Goal: Task Accomplishment & Management: Manage account settings

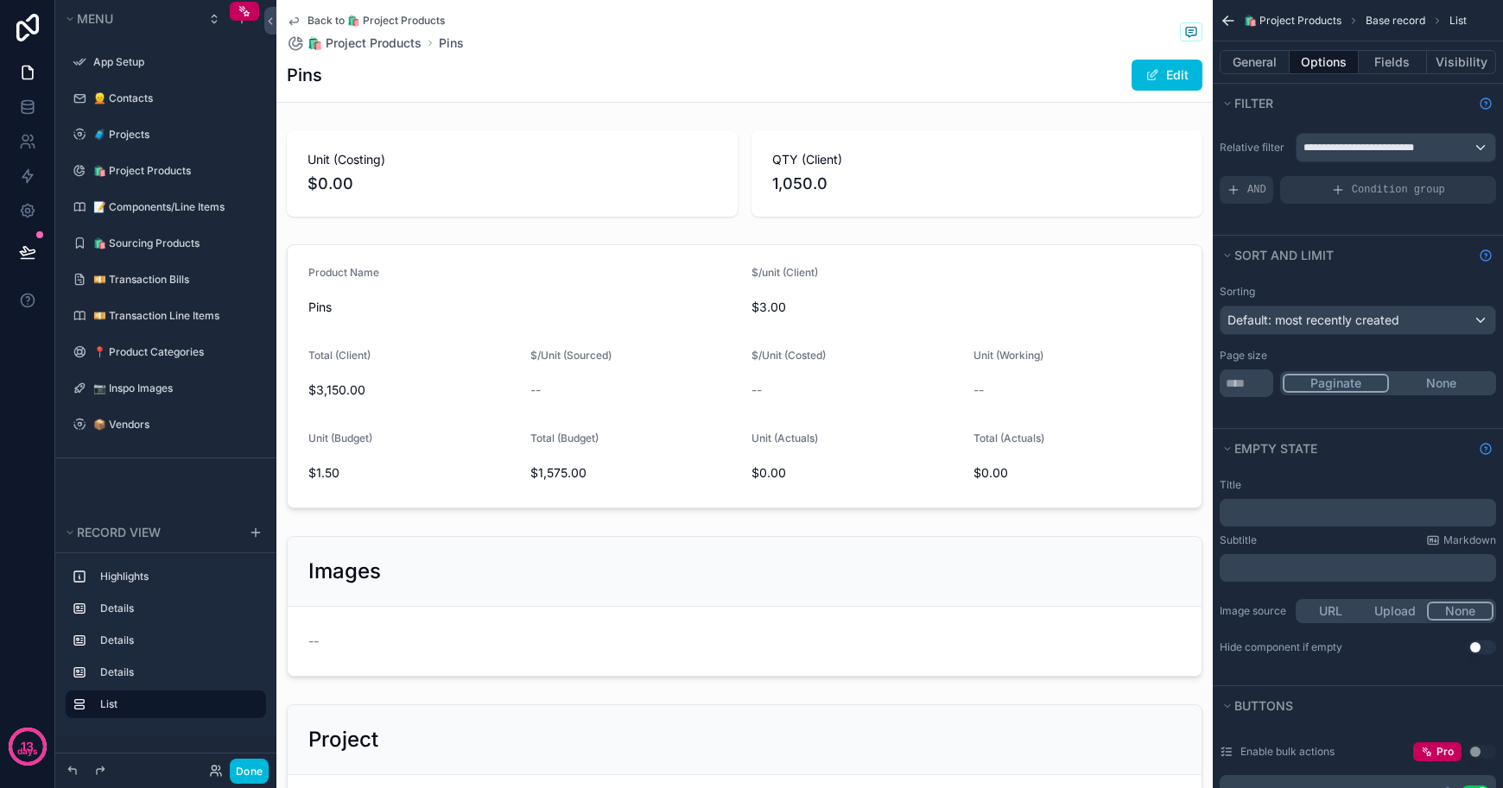
click at [311, 15] on span "Back to 🛍 Project Products" at bounding box center [375, 21] width 137 height 14
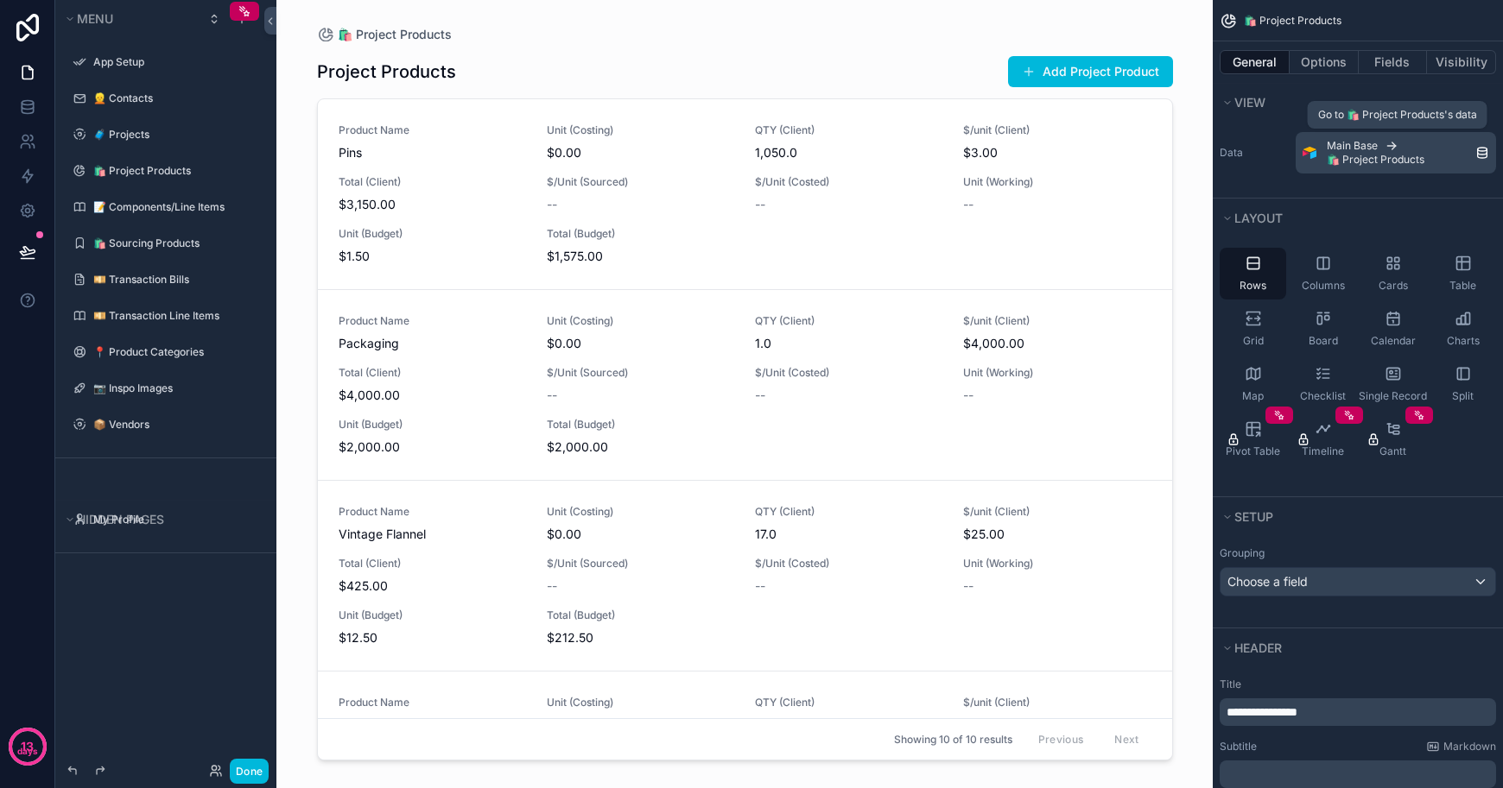
click at [1436, 166] on div "Main Base 🛍 Project Products" at bounding box center [1400, 153] width 149 height 28
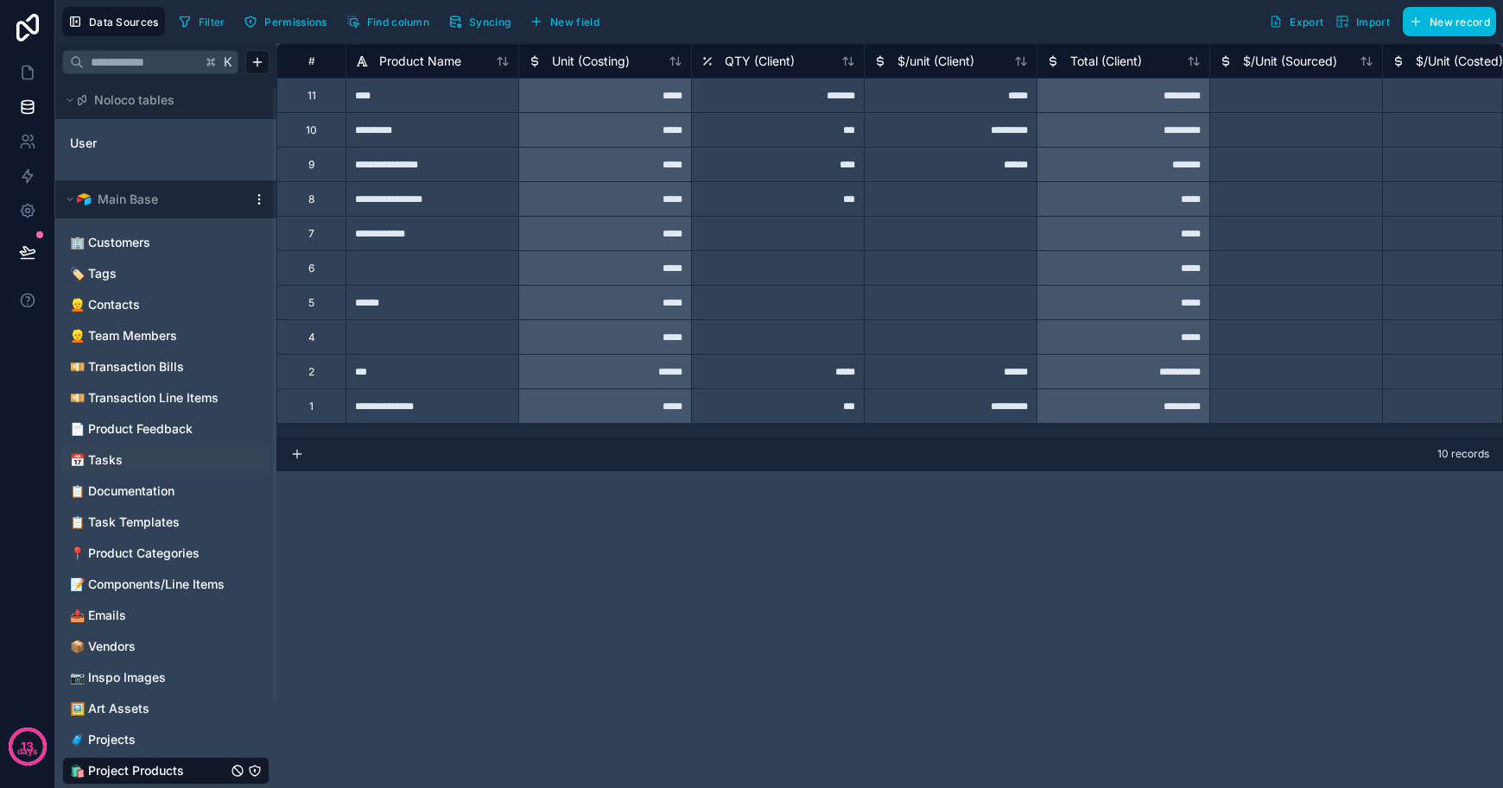
scroll to position [108, 0]
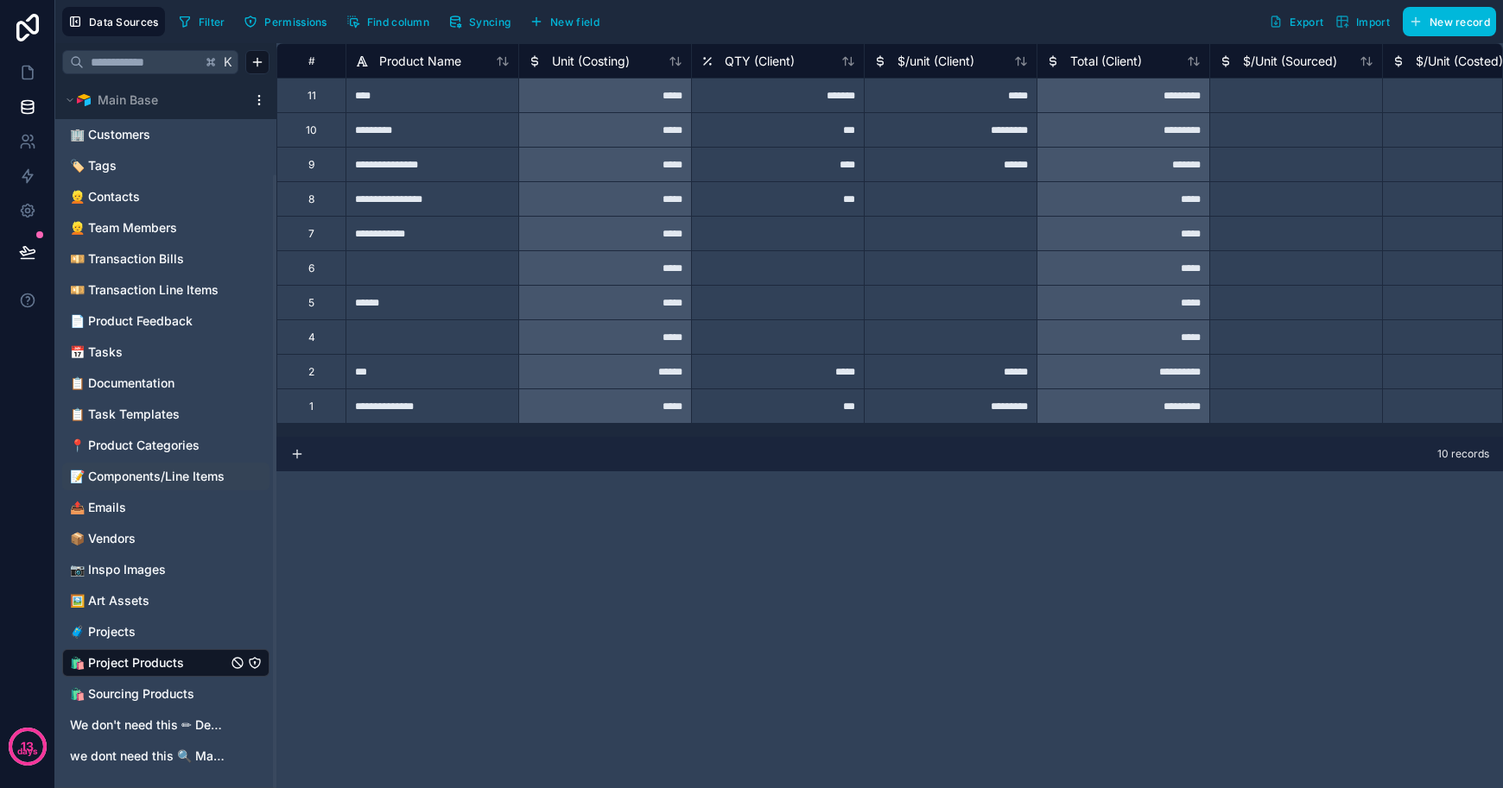
click at [129, 472] on span "📝 Components/Line Items" at bounding box center [147, 476] width 155 height 17
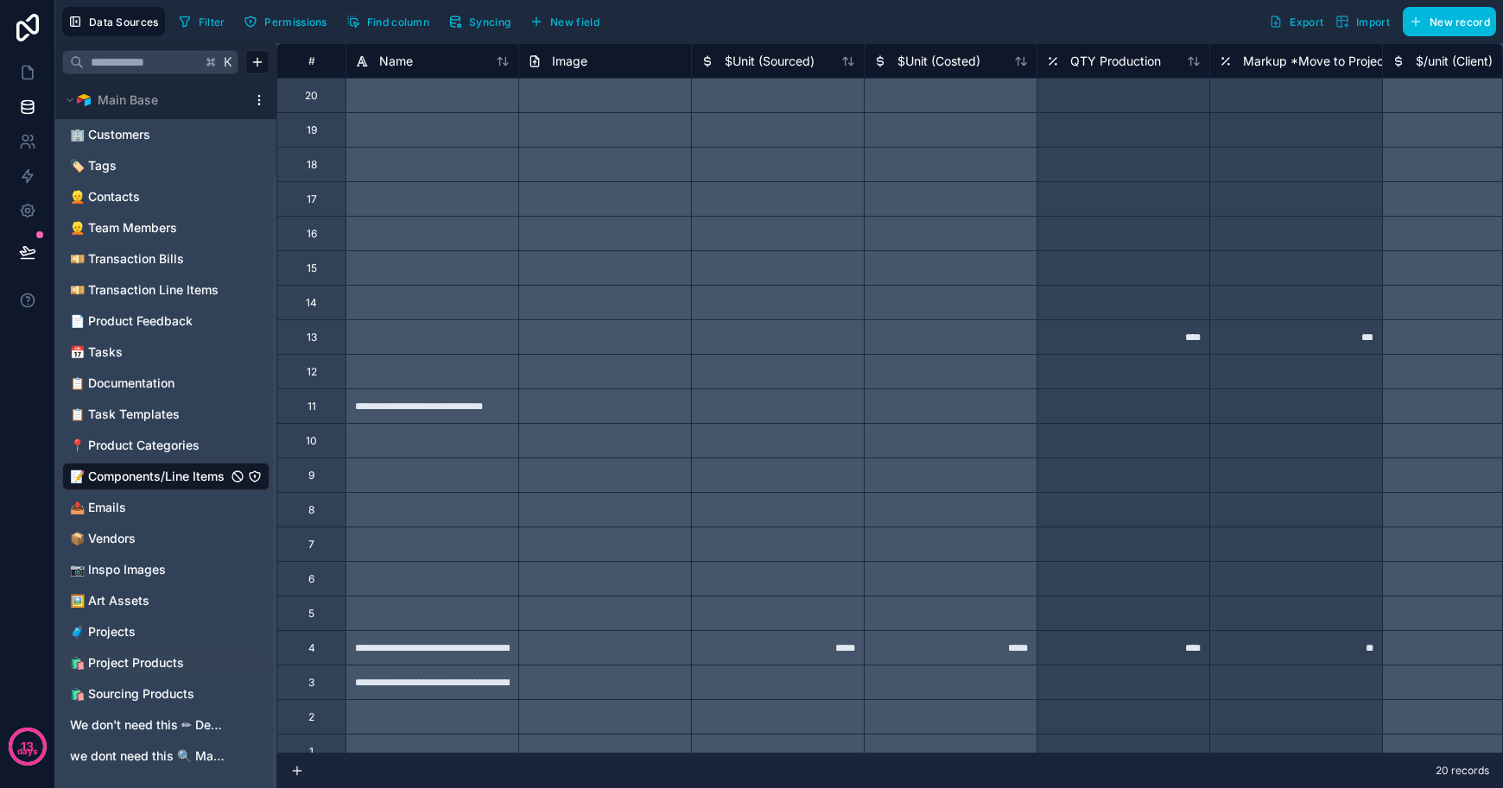
click at [159, 668] on span "🛍 Project Products" at bounding box center [127, 663] width 114 height 17
click at [29, 71] on icon at bounding box center [27, 72] width 17 height 17
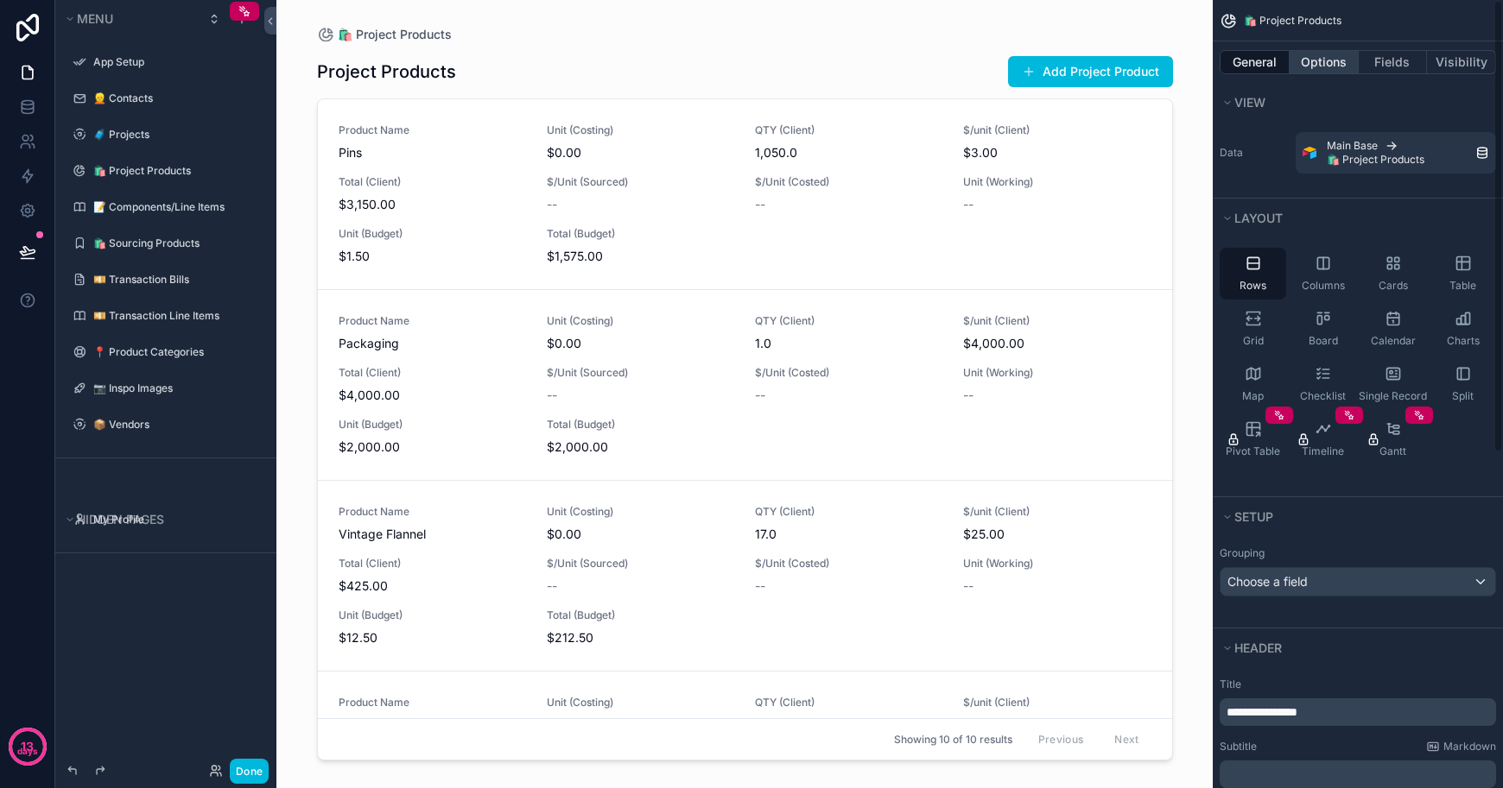
click at [1337, 55] on button "Options" at bounding box center [1323, 62] width 69 height 24
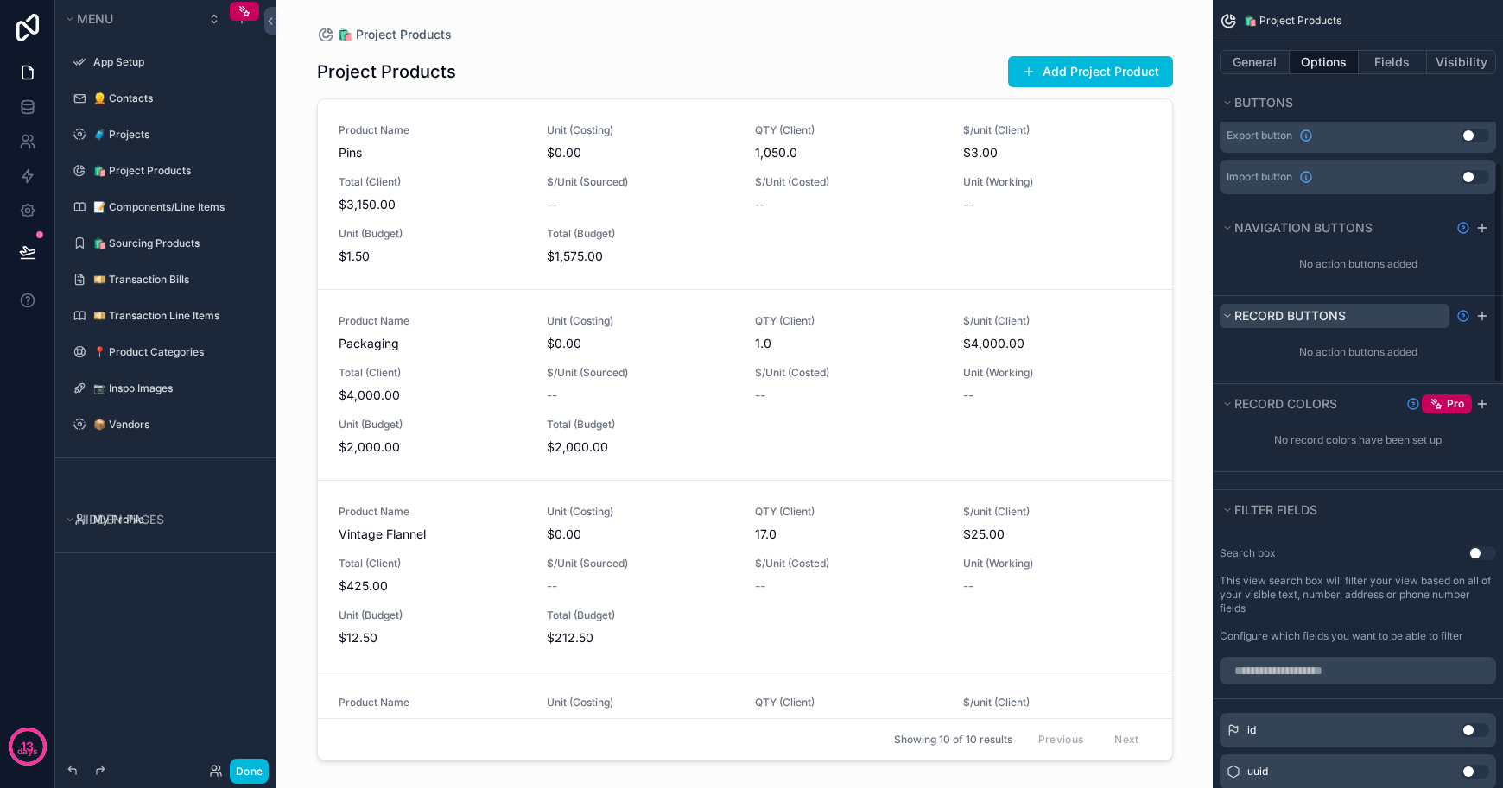
scroll to position [813, 0]
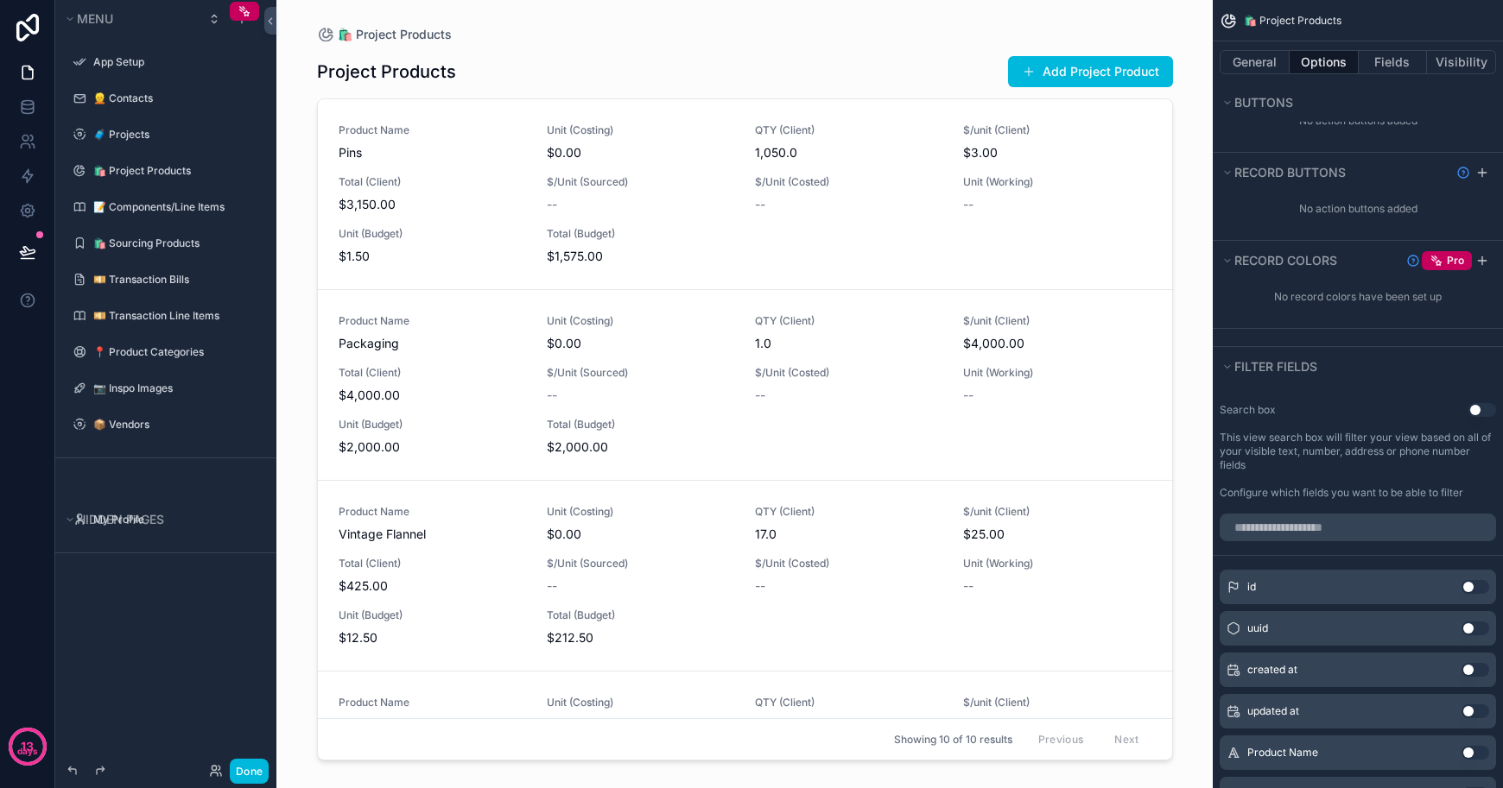
click at [427, 208] on span "$3,150.00" at bounding box center [432, 204] width 187 height 17
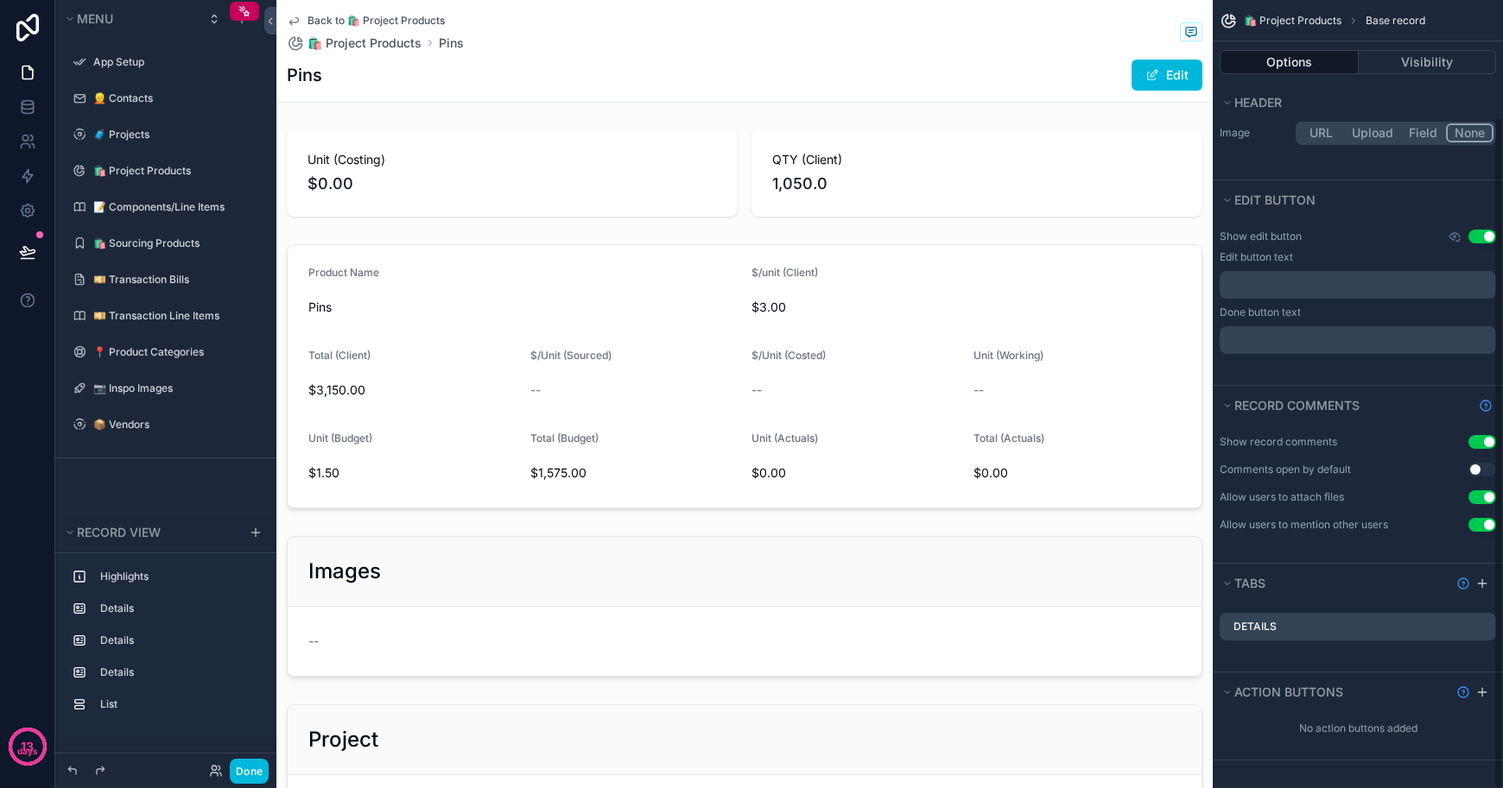
scroll to position [220, 0]
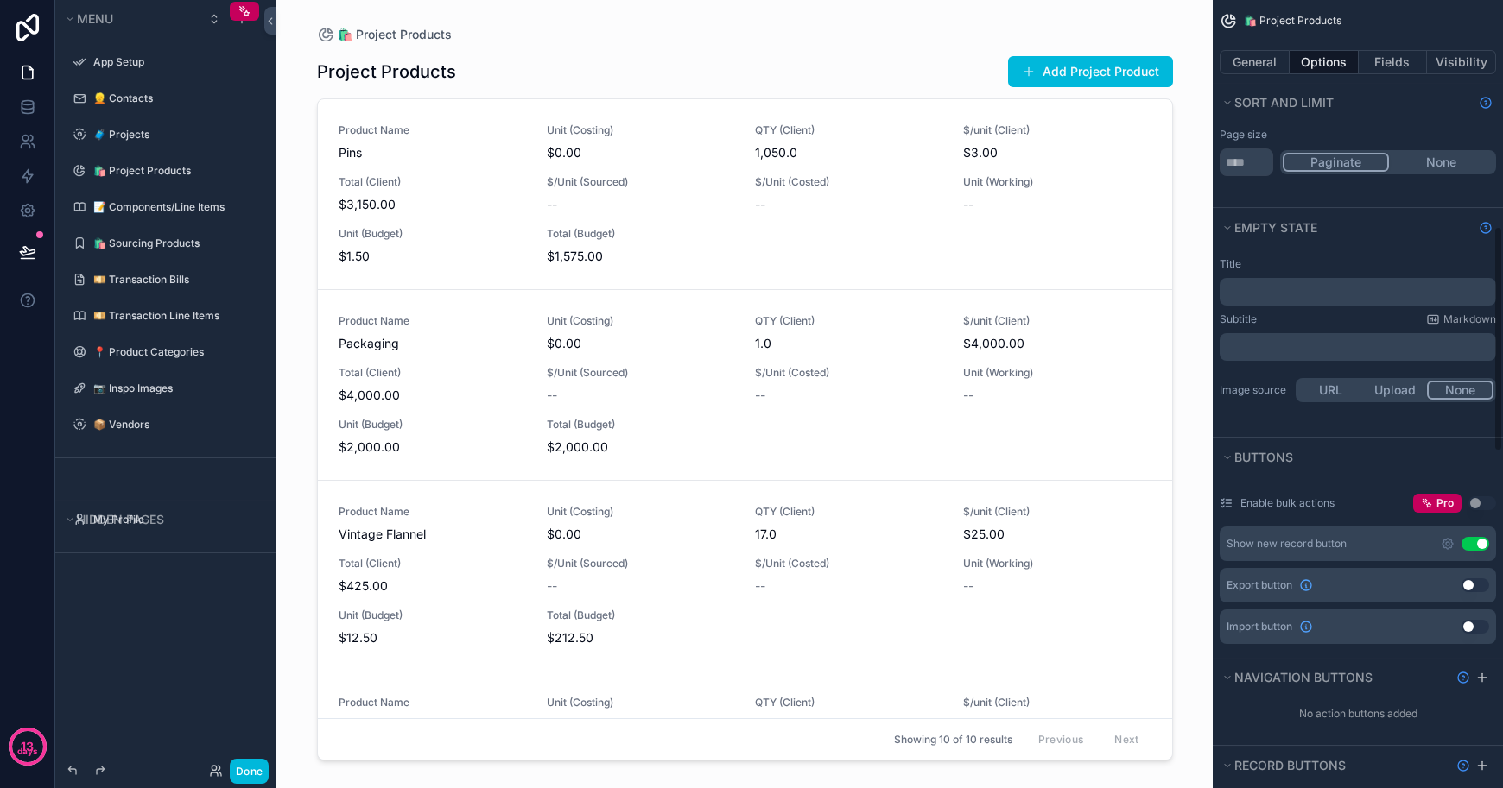
scroll to position [813, 0]
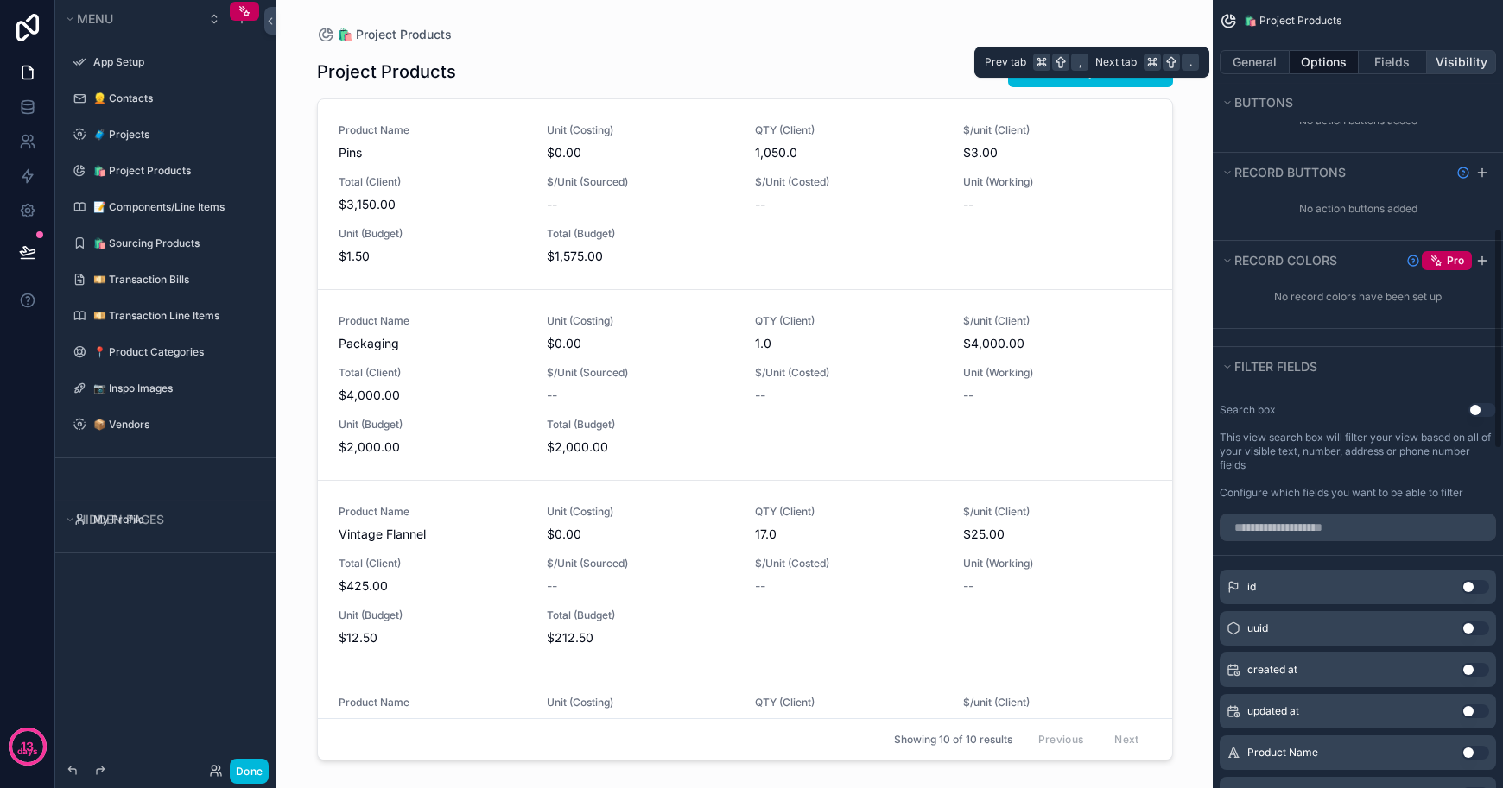
click at [1453, 63] on button "Visibility" at bounding box center [1461, 62] width 69 height 24
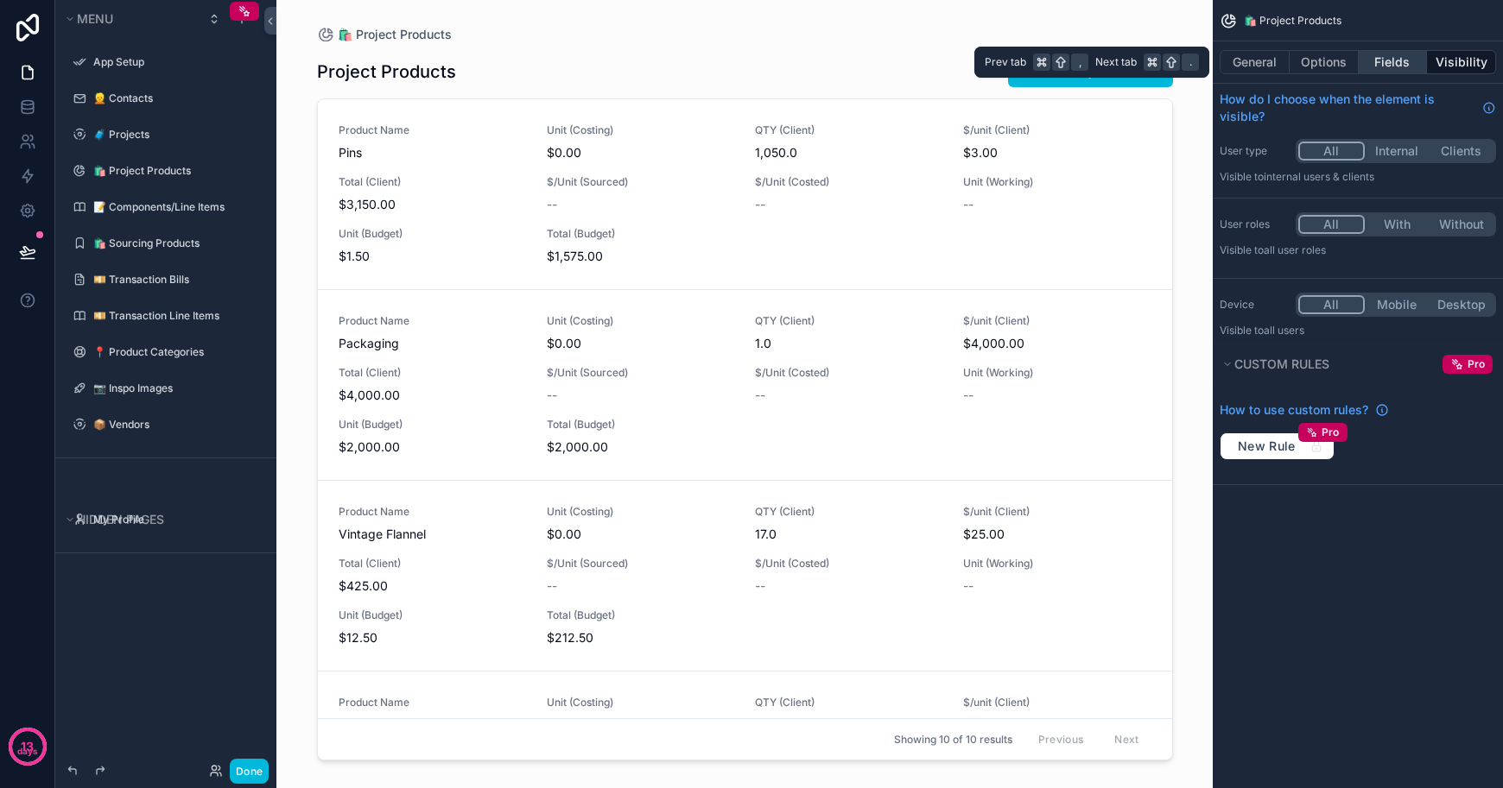
click at [1409, 60] on button "Fields" at bounding box center [1392, 62] width 69 height 24
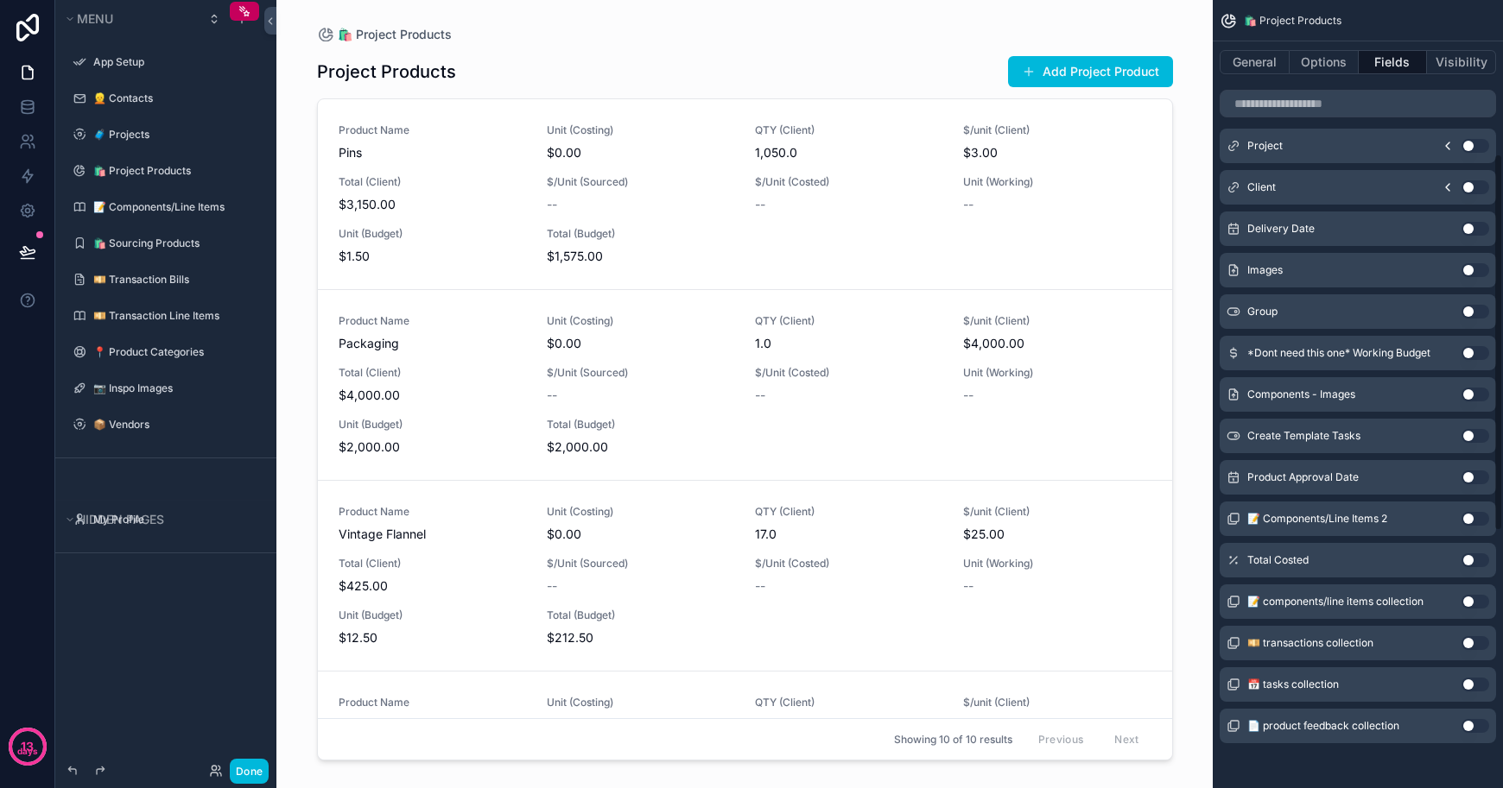
scroll to position [858, 0]
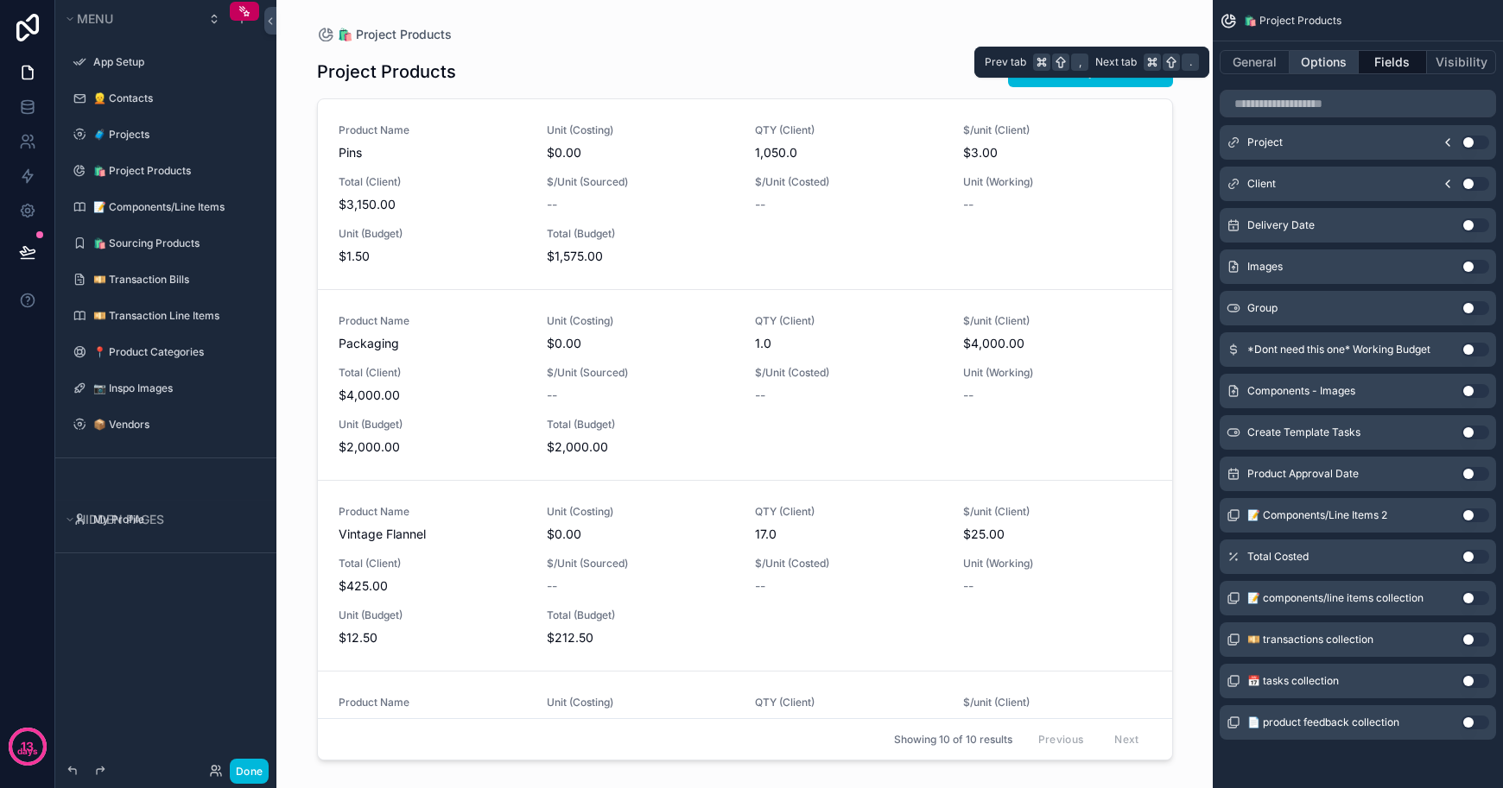
click at [1307, 60] on button "Options" at bounding box center [1323, 62] width 69 height 24
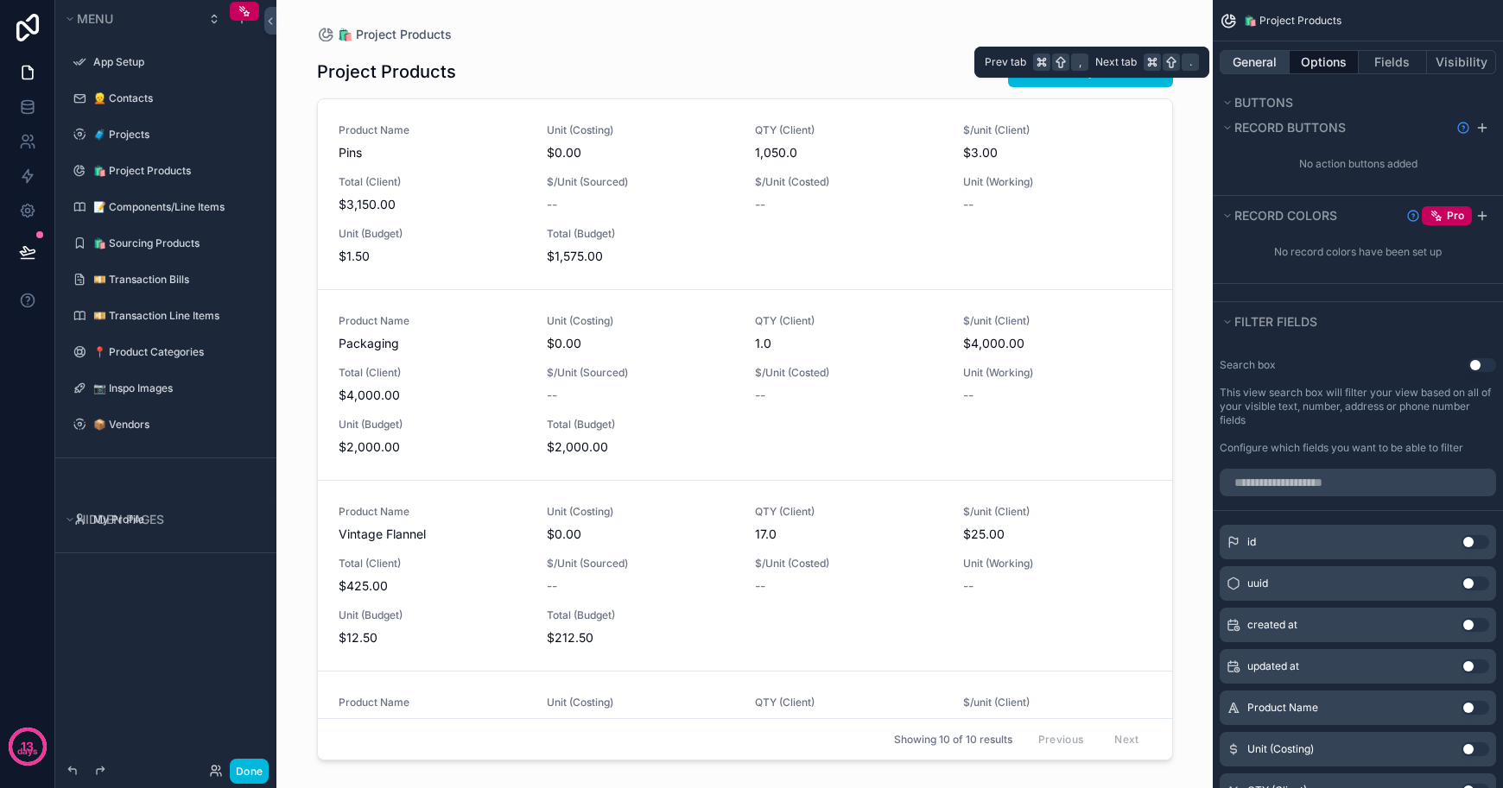
click at [1269, 60] on button "General" at bounding box center [1254, 62] width 70 height 24
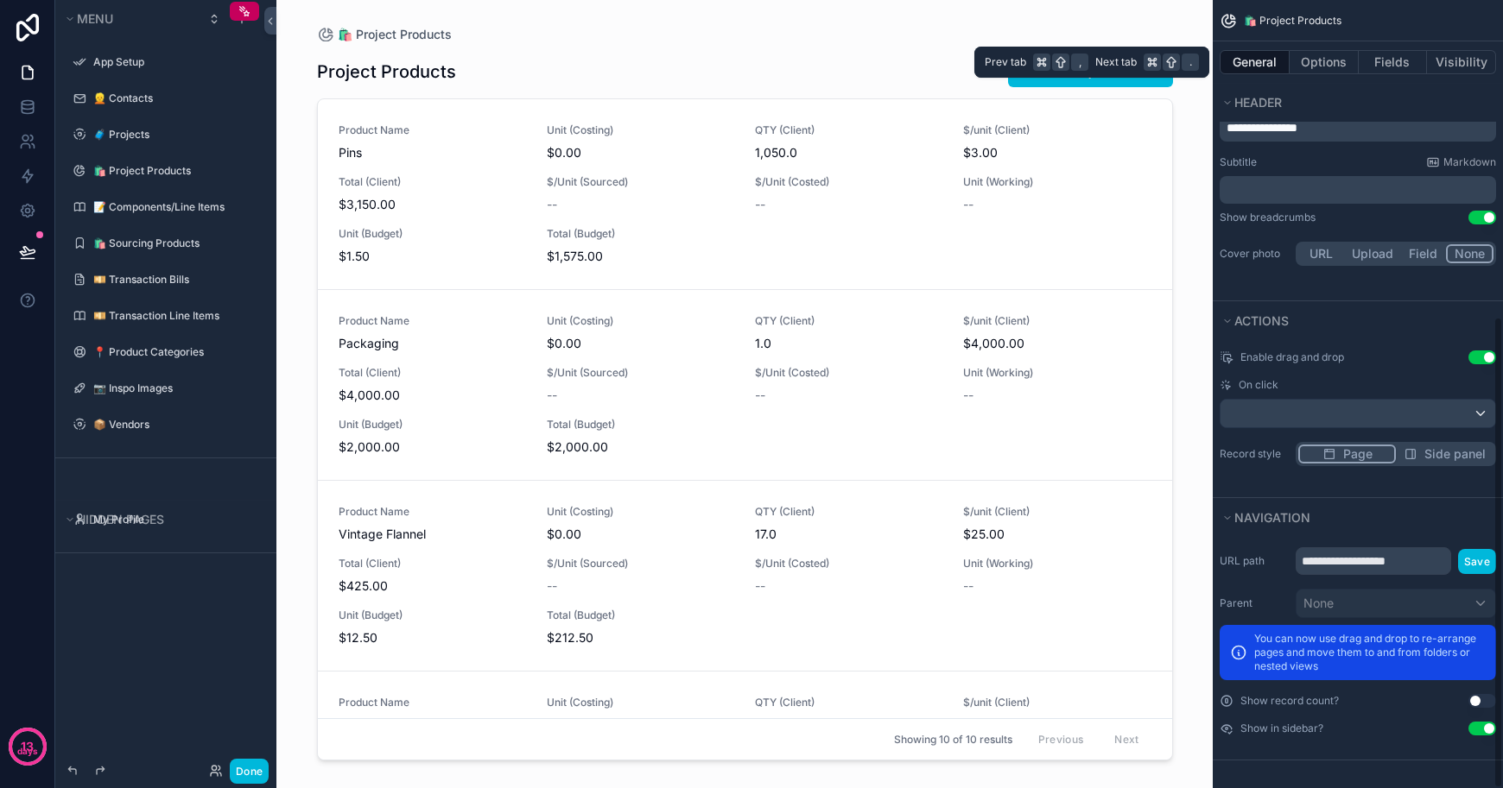
scroll to position [585, 0]
click at [1459, 453] on div "Enable drag and drop Use setting On click Record style Page Side panel" at bounding box center [1357, 409] width 290 height 130
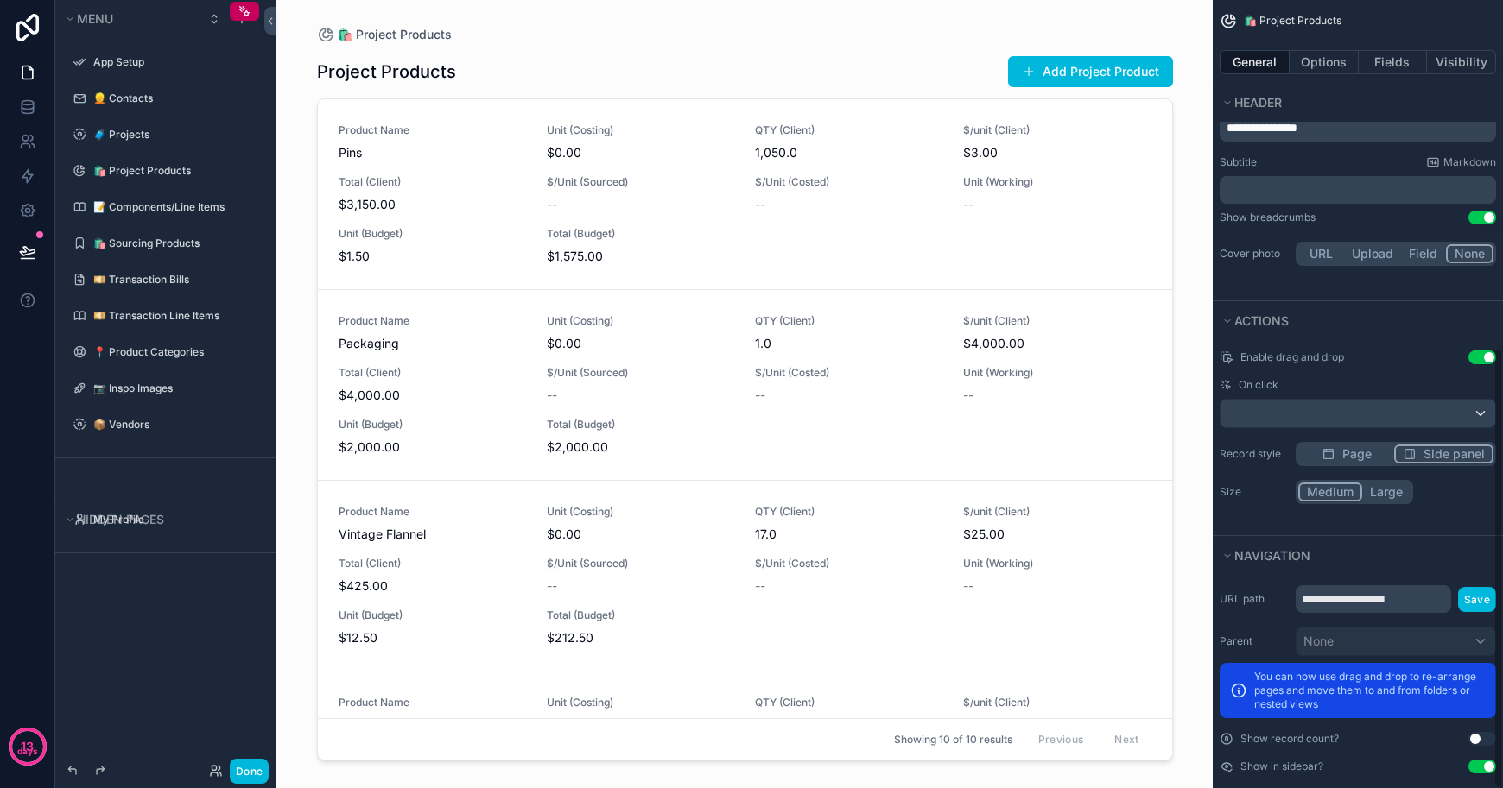
scroll to position [623, 0]
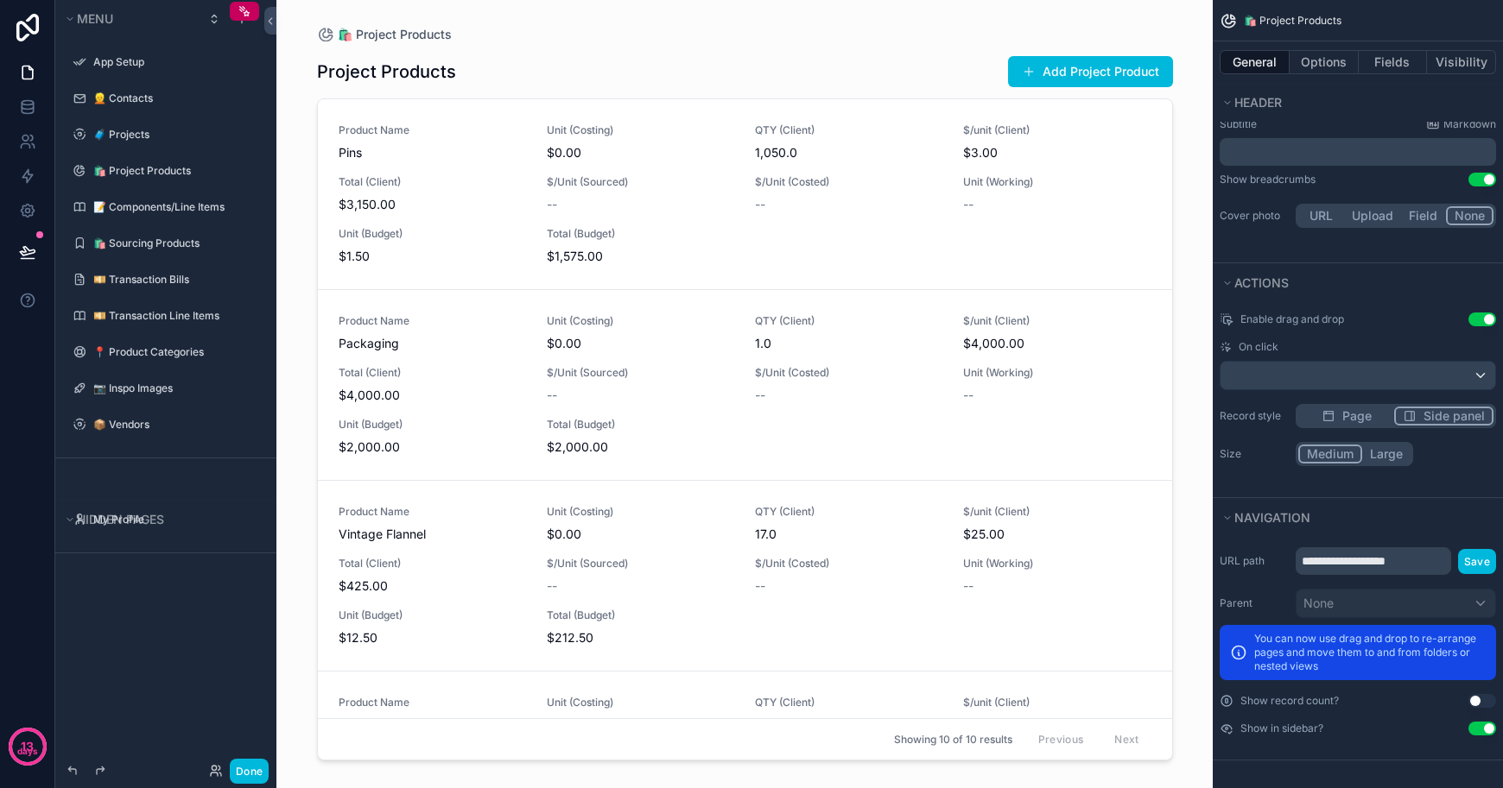
click at [1372, 711] on div "**********" at bounding box center [1357, 642] width 290 height 202
click at [1471, 560] on button "Save" at bounding box center [1477, 561] width 38 height 25
click at [1006, 377] on span "Unit (Working)" at bounding box center [1056, 373] width 187 height 14
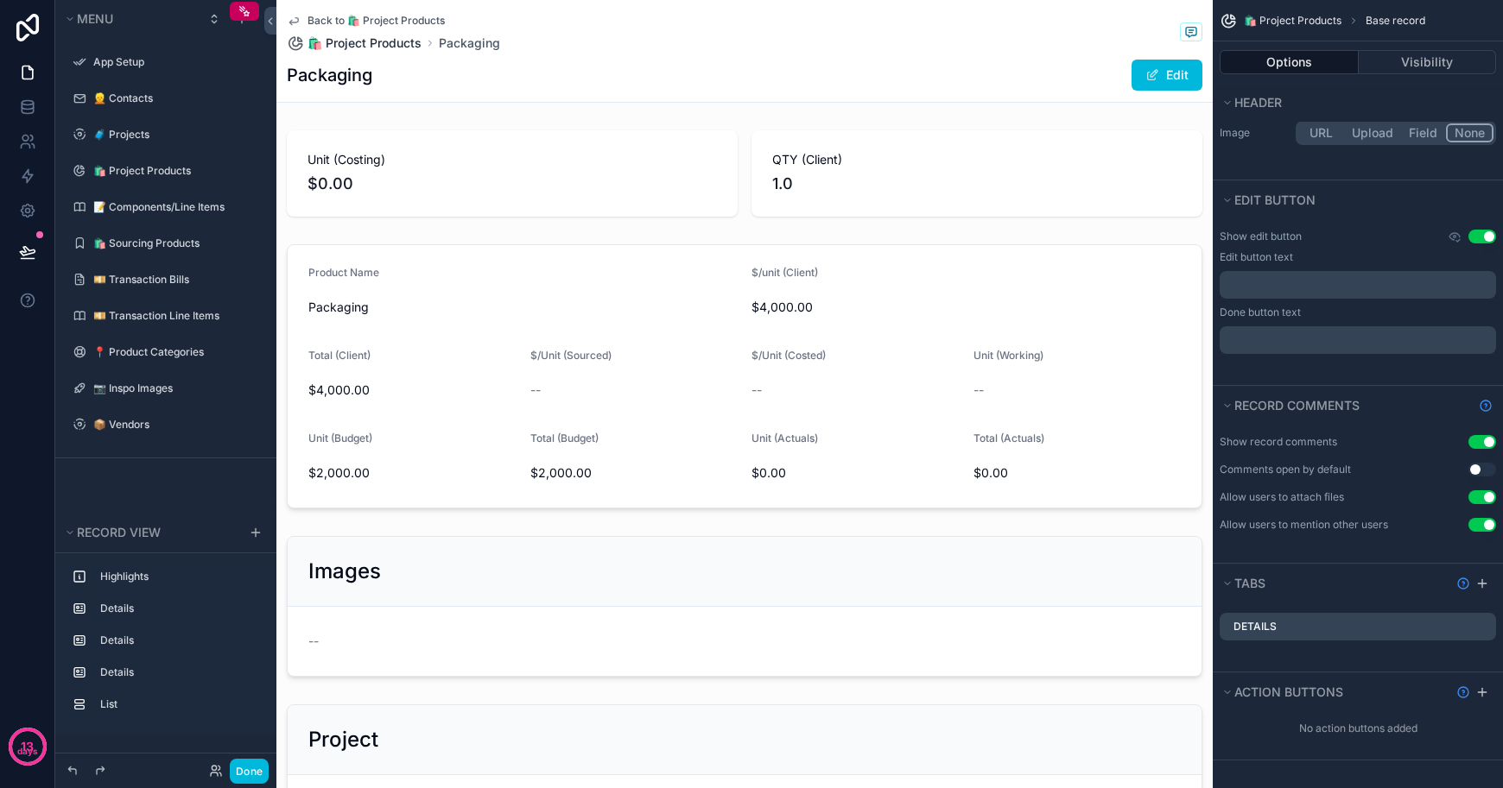
click at [365, 45] on span "🛍 Project Products" at bounding box center [364, 43] width 114 height 17
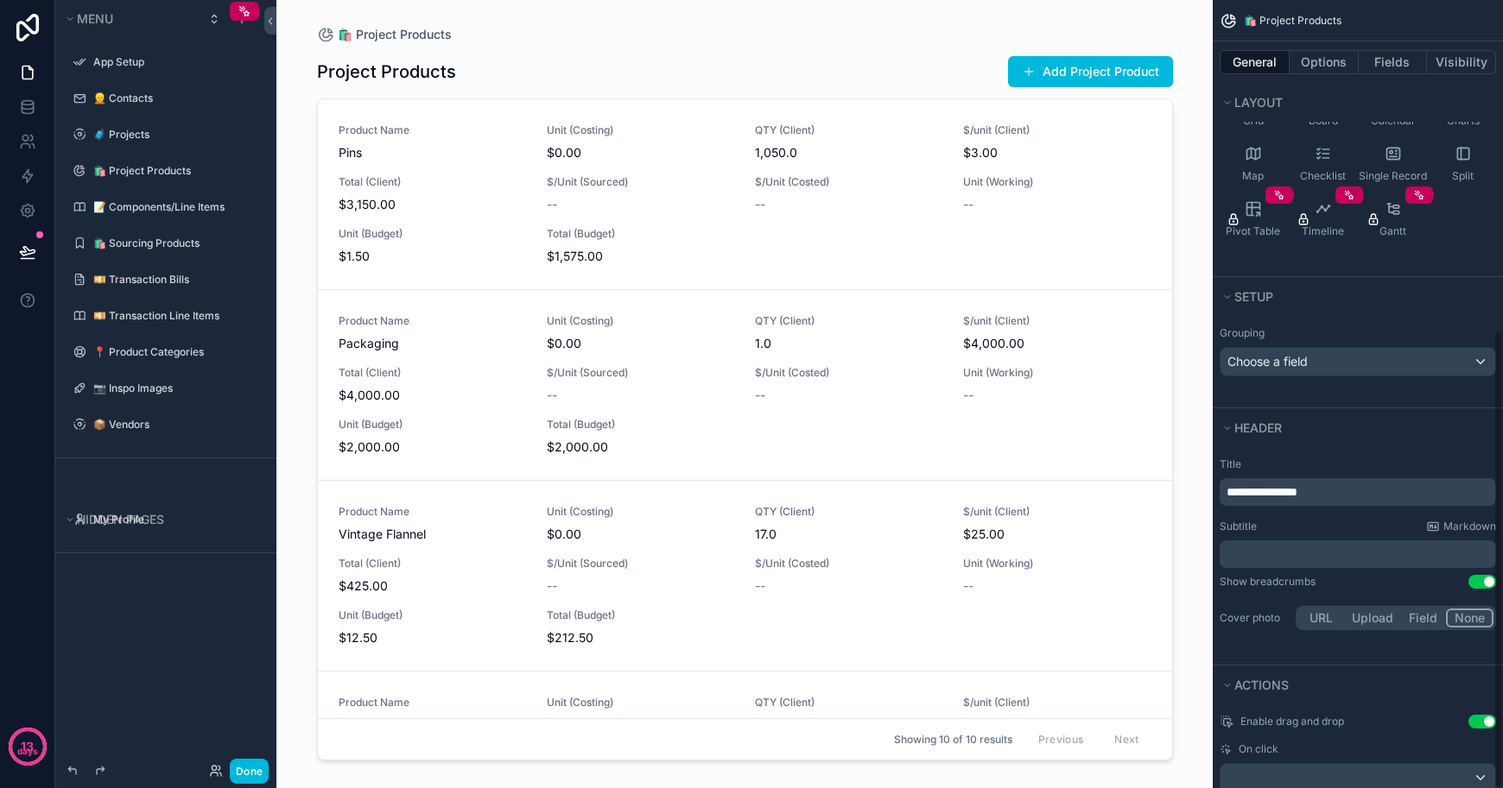
scroll to position [623, 0]
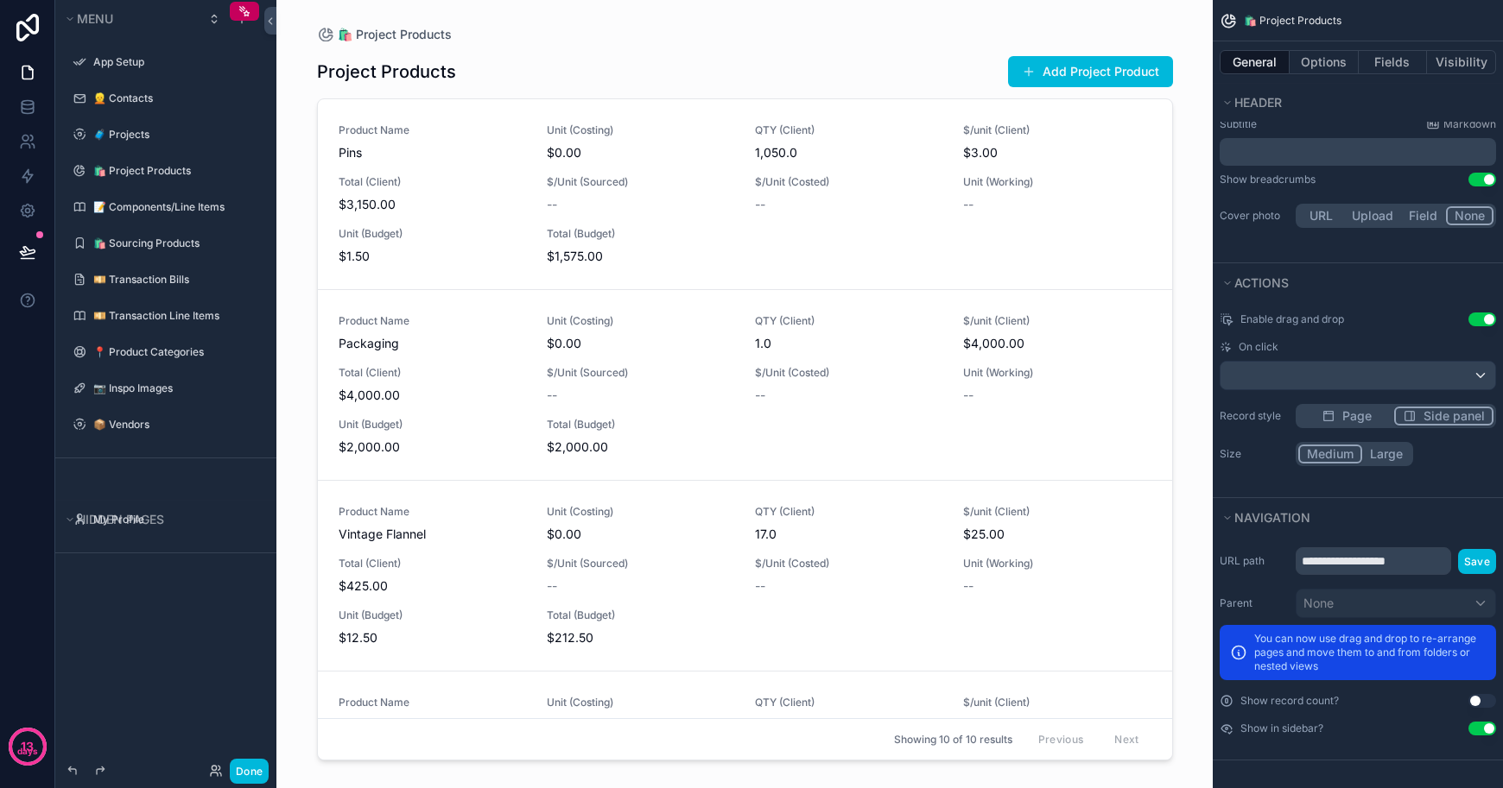
click at [390, 344] on span "Packaging" at bounding box center [432, 343] width 187 height 17
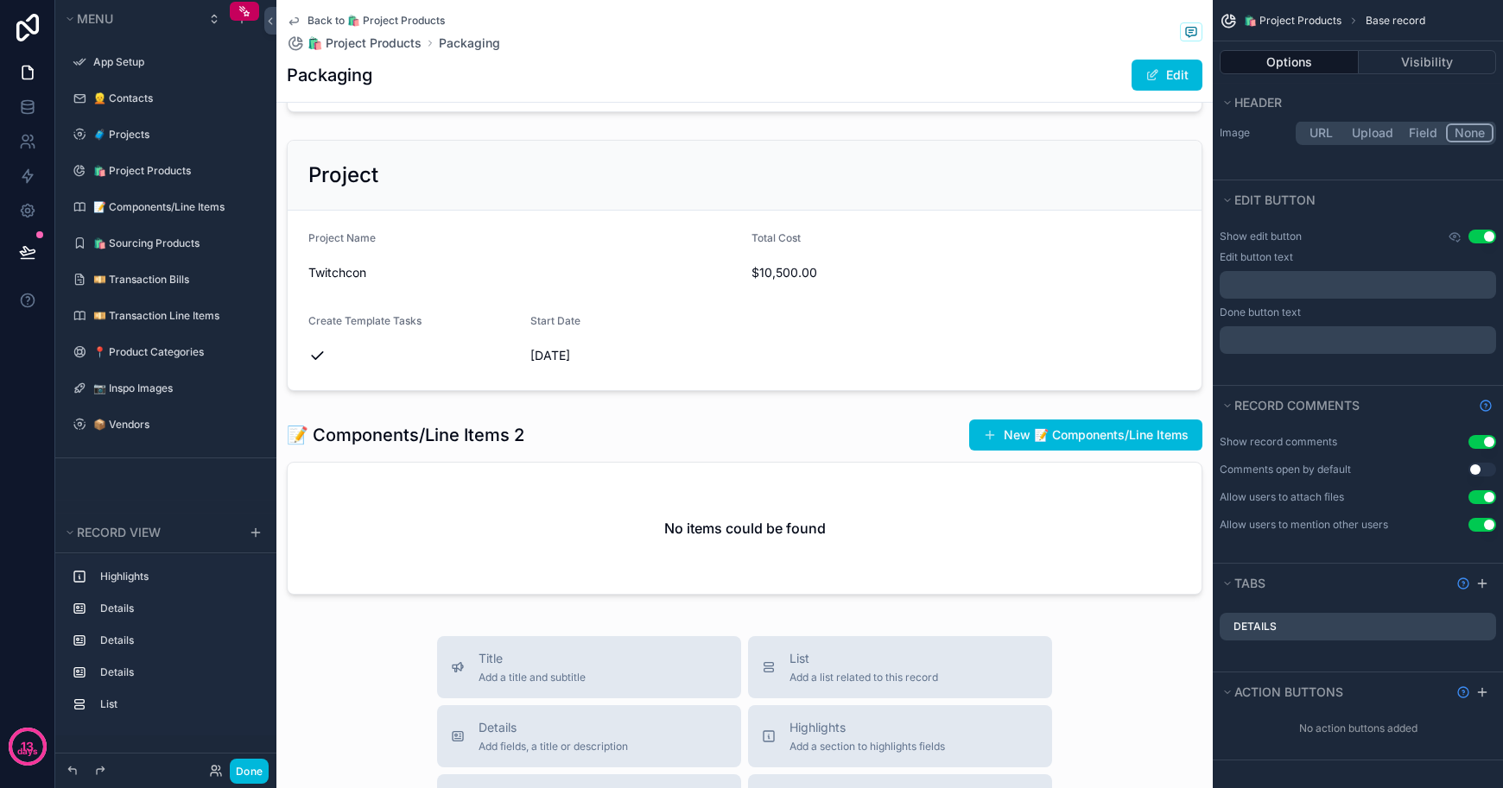
scroll to position [773, 0]
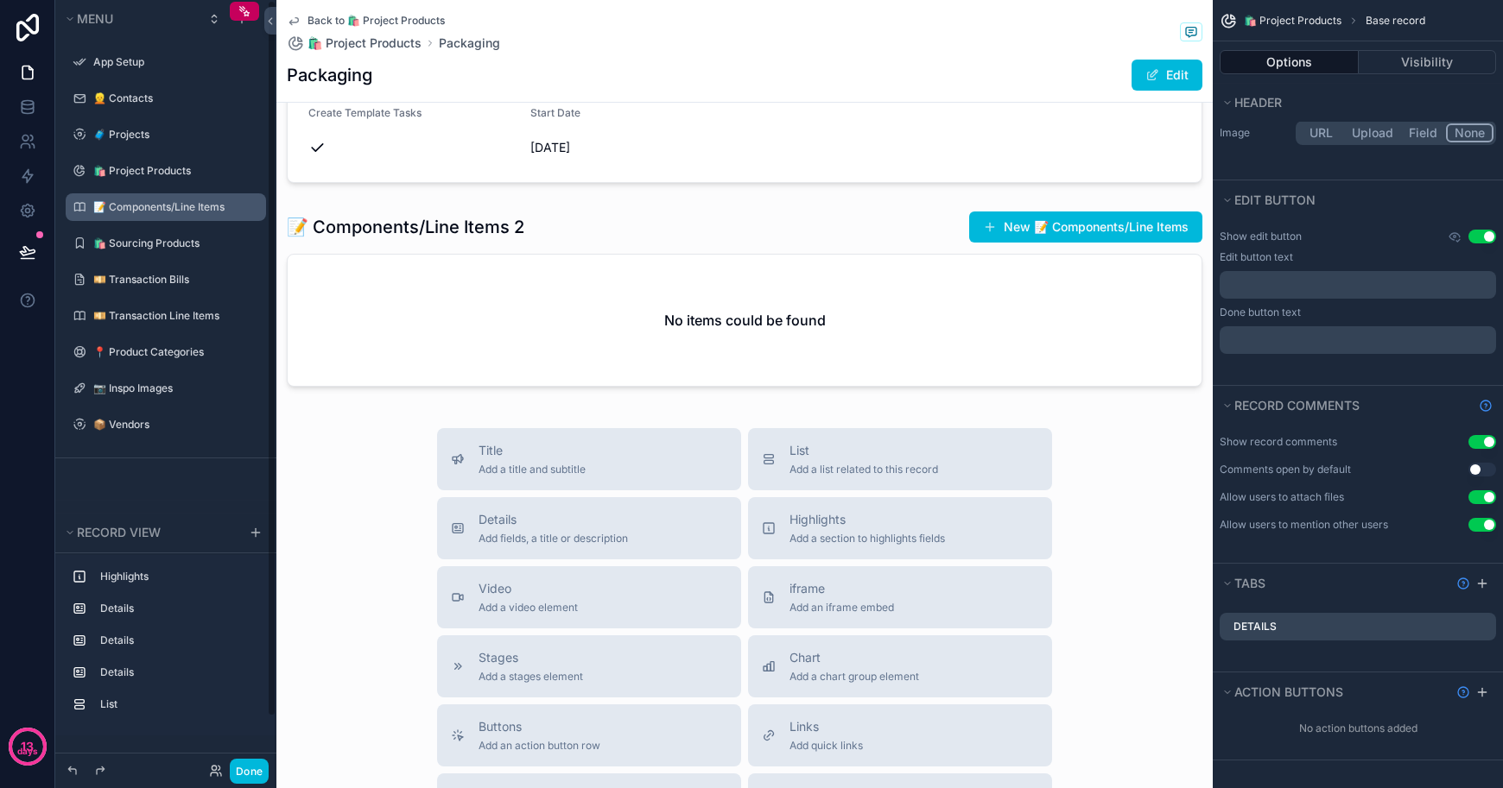
click at [166, 212] on label "📝 Components/Line Items" at bounding box center [174, 207] width 162 height 14
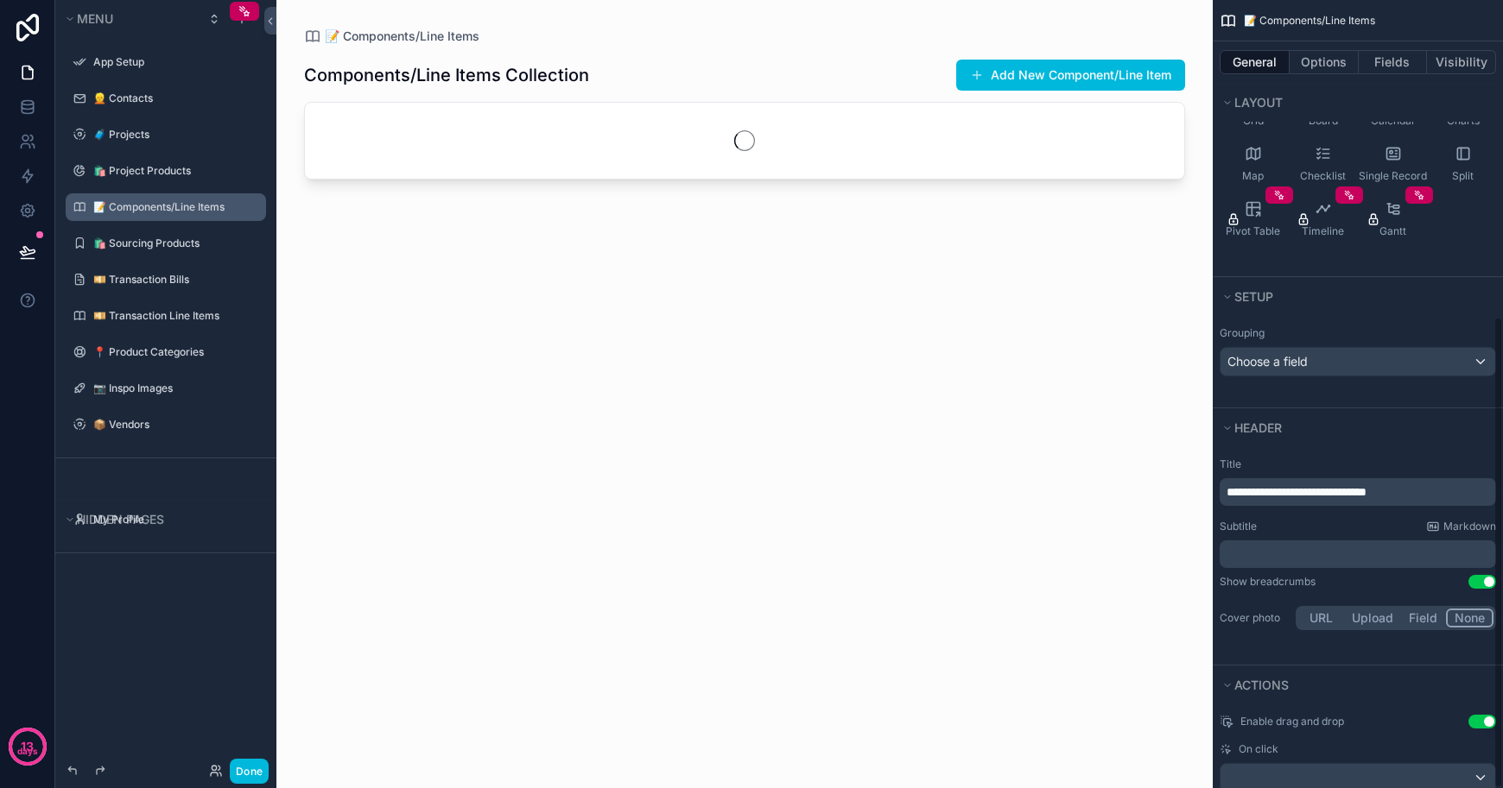
scroll to position [585, 0]
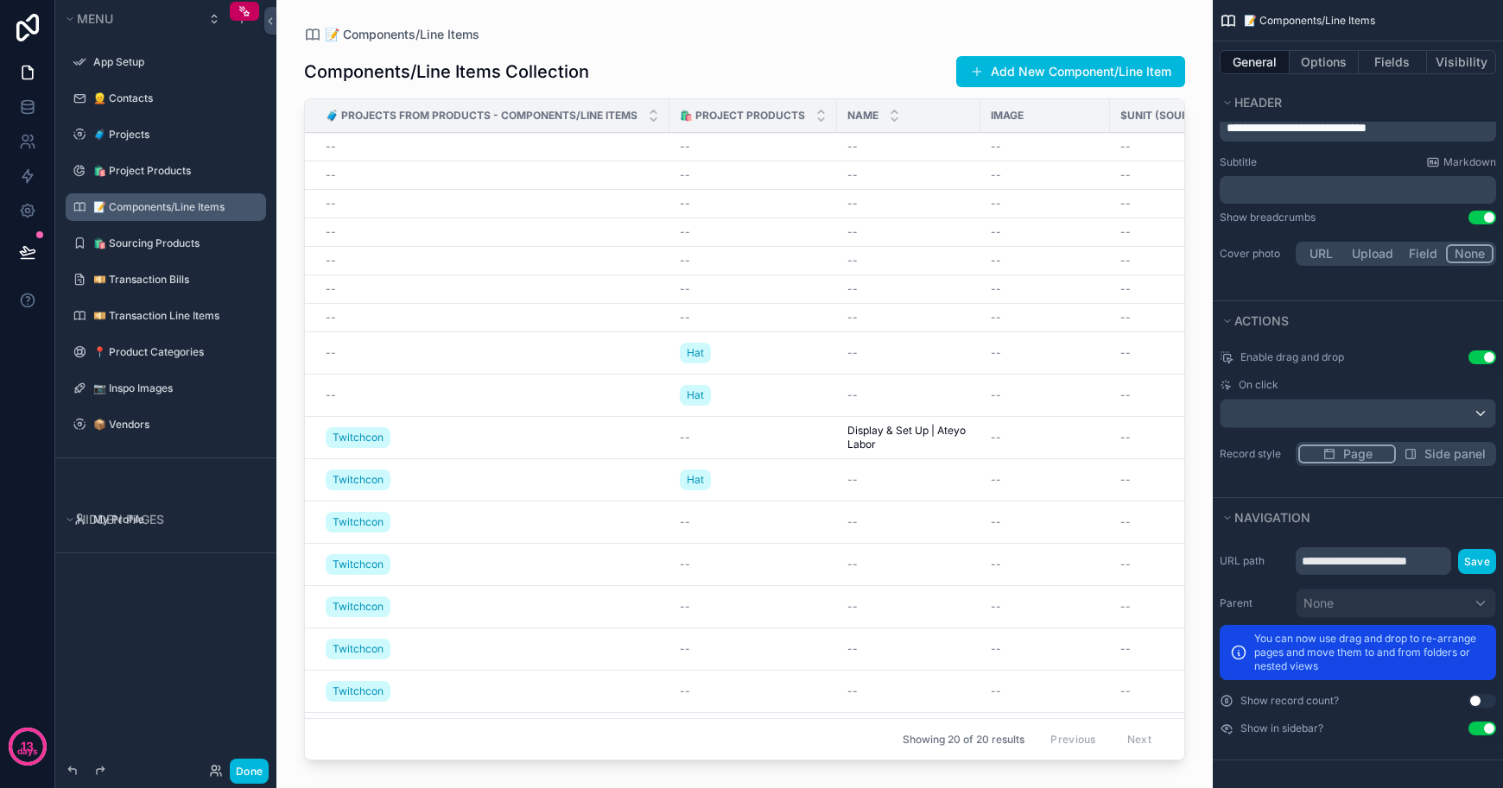
drag, startPoint x: 733, startPoint y: 756, endPoint x: 904, endPoint y: 755, distance: 171.0
click at [904, 755] on div "scrollable content" at bounding box center [744, 384] width 936 height 768
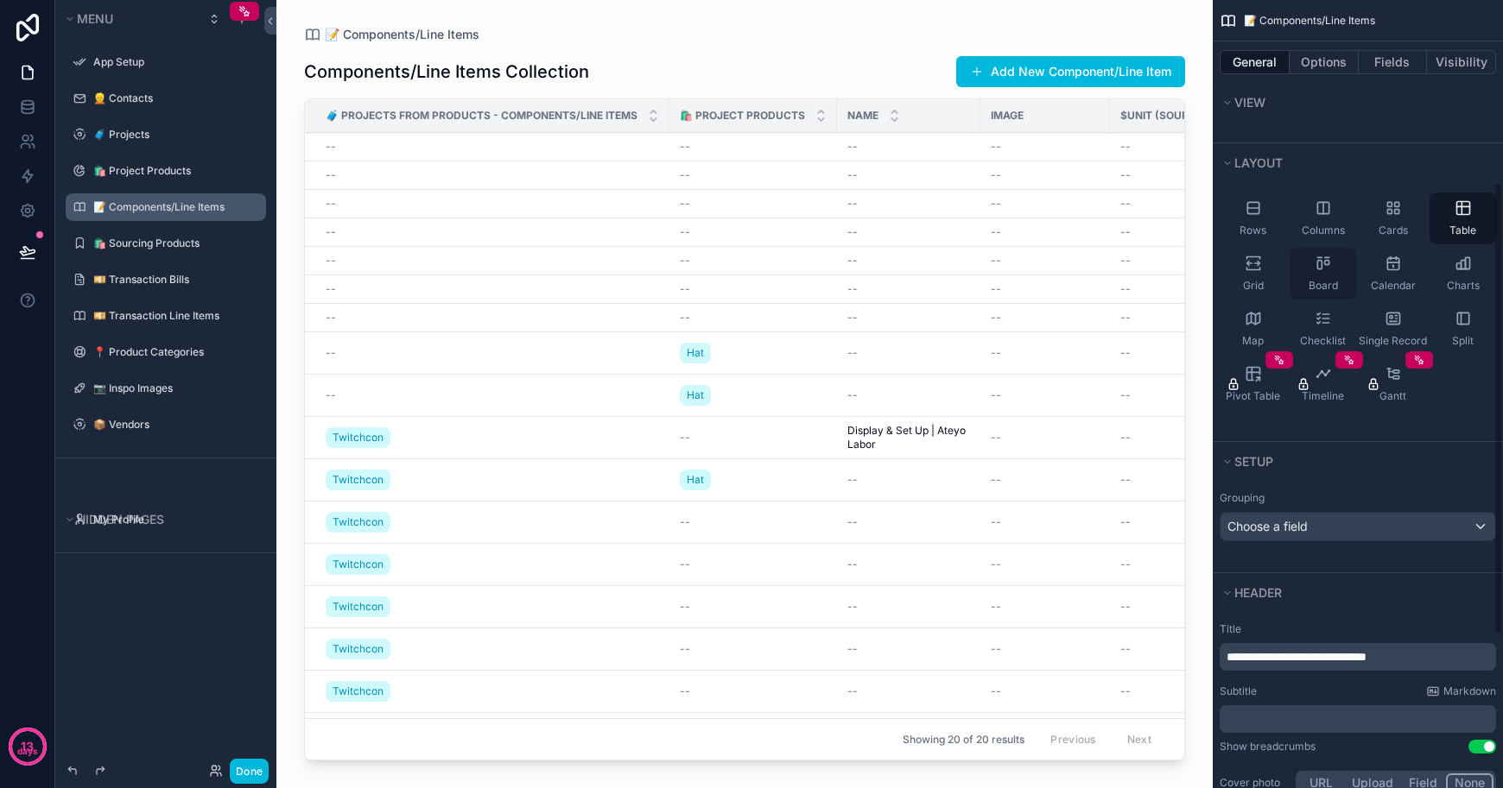
scroll to position [0, 0]
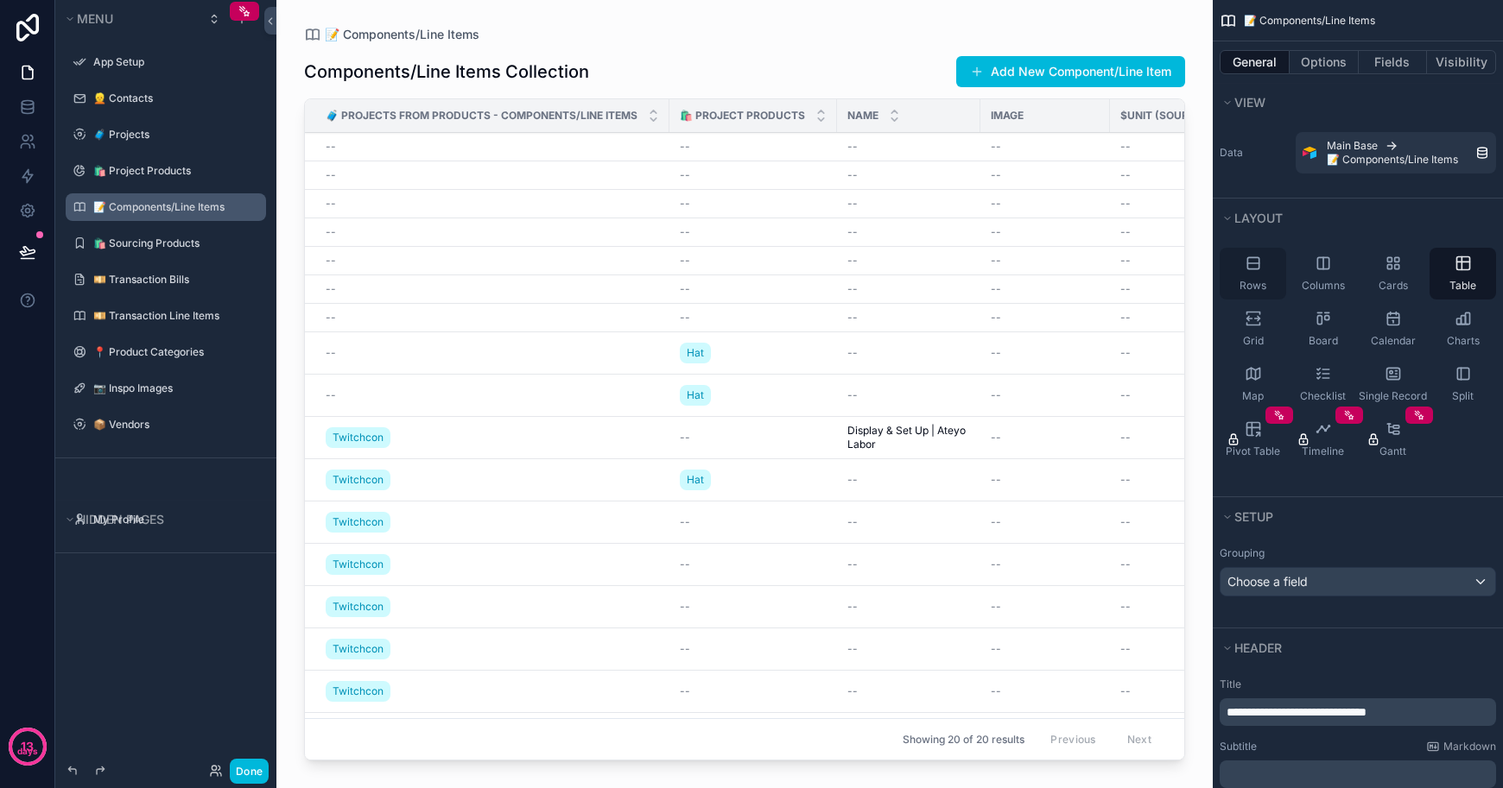
click at [1263, 263] on div "Rows" at bounding box center [1252, 274] width 66 height 52
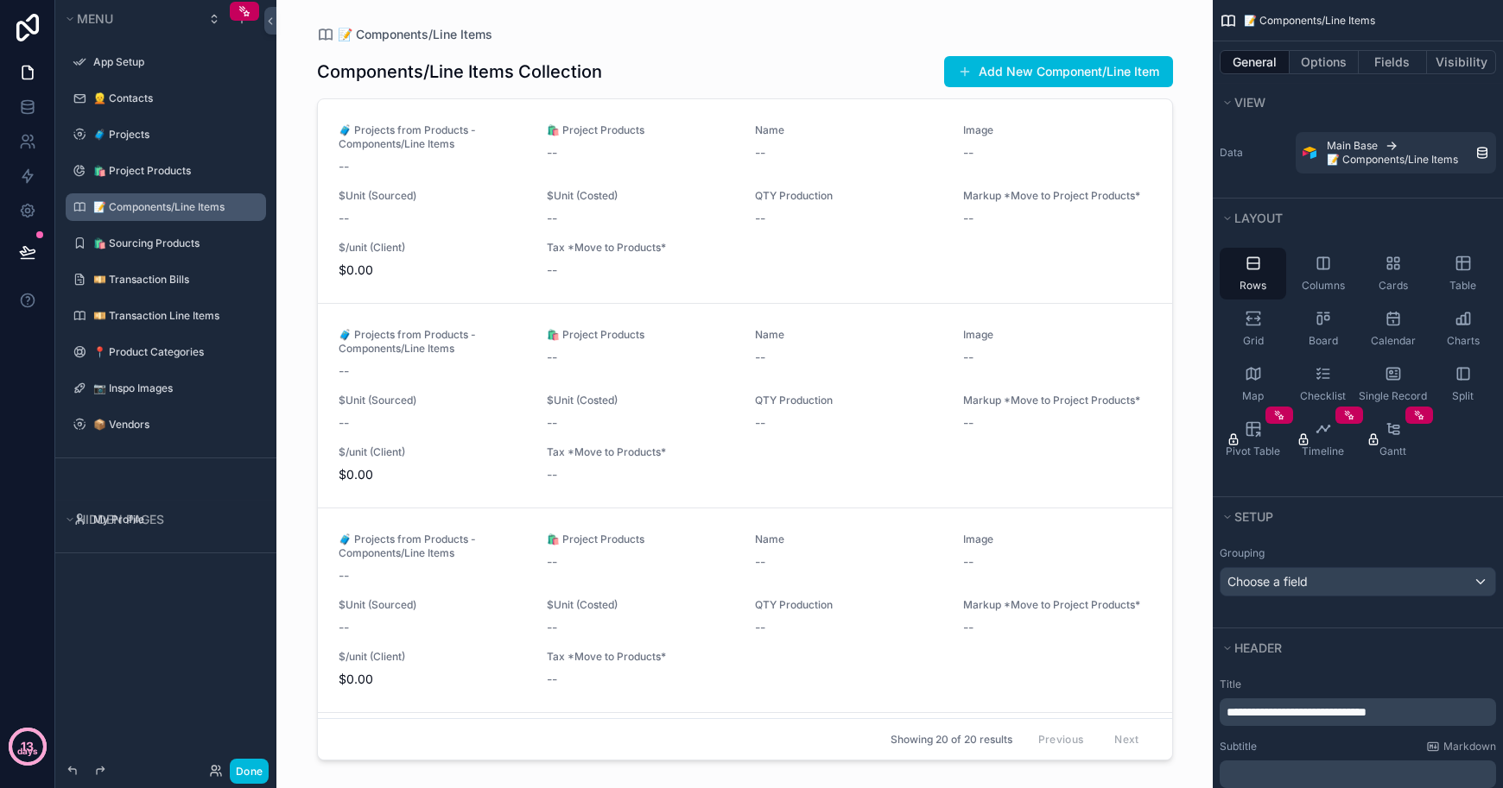
click at [29, 743] on p "13" at bounding box center [27, 746] width 13 height 17
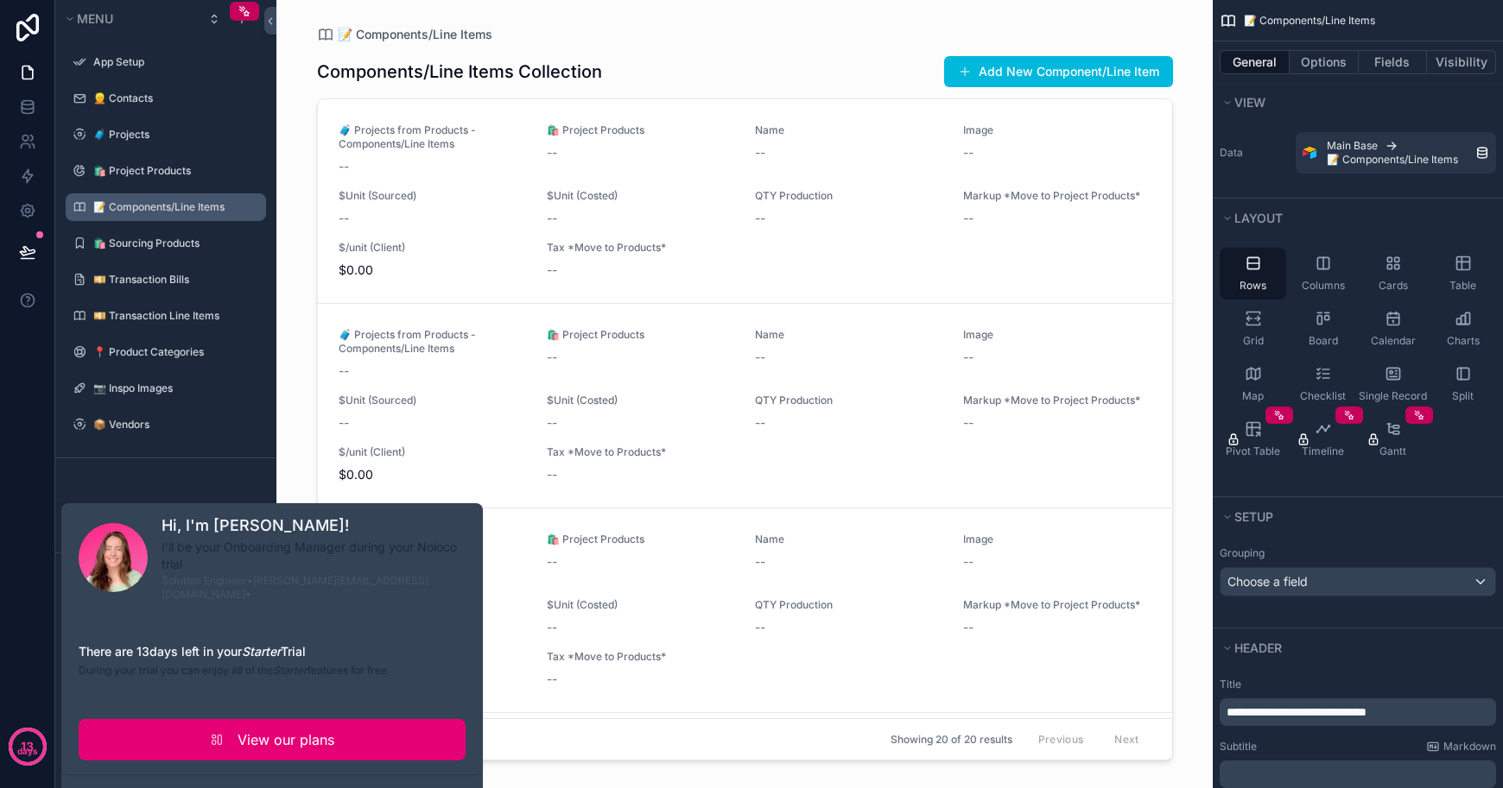
click at [144, 737] on link "View our plans" at bounding box center [272, 739] width 387 height 41
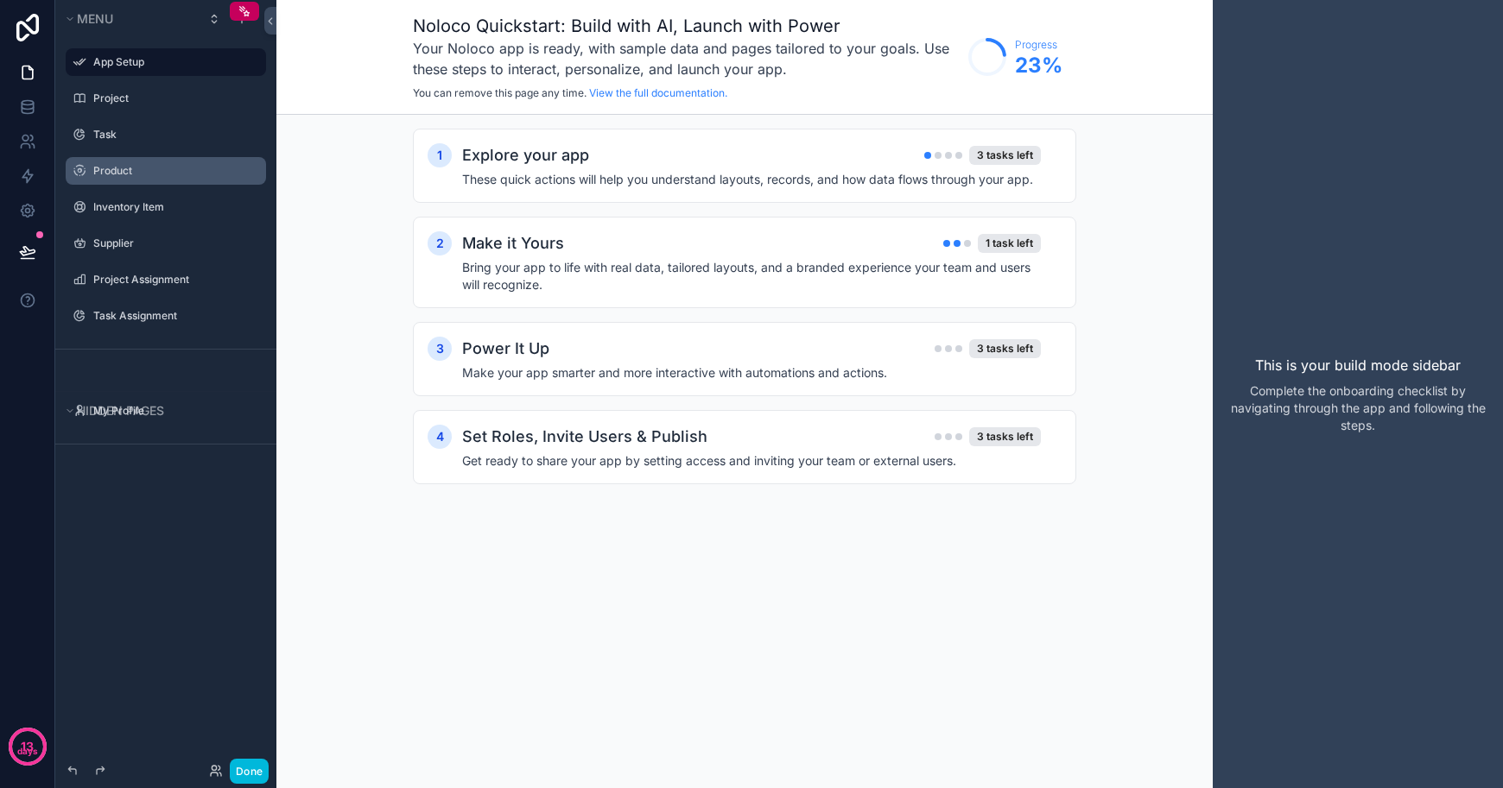
click at [161, 178] on div "Product" at bounding box center [177, 171] width 169 height 14
click at [790, 168] on div "Explore your app 3 tasks left These quick actions will help you understand layo…" at bounding box center [761, 165] width 599 height 45
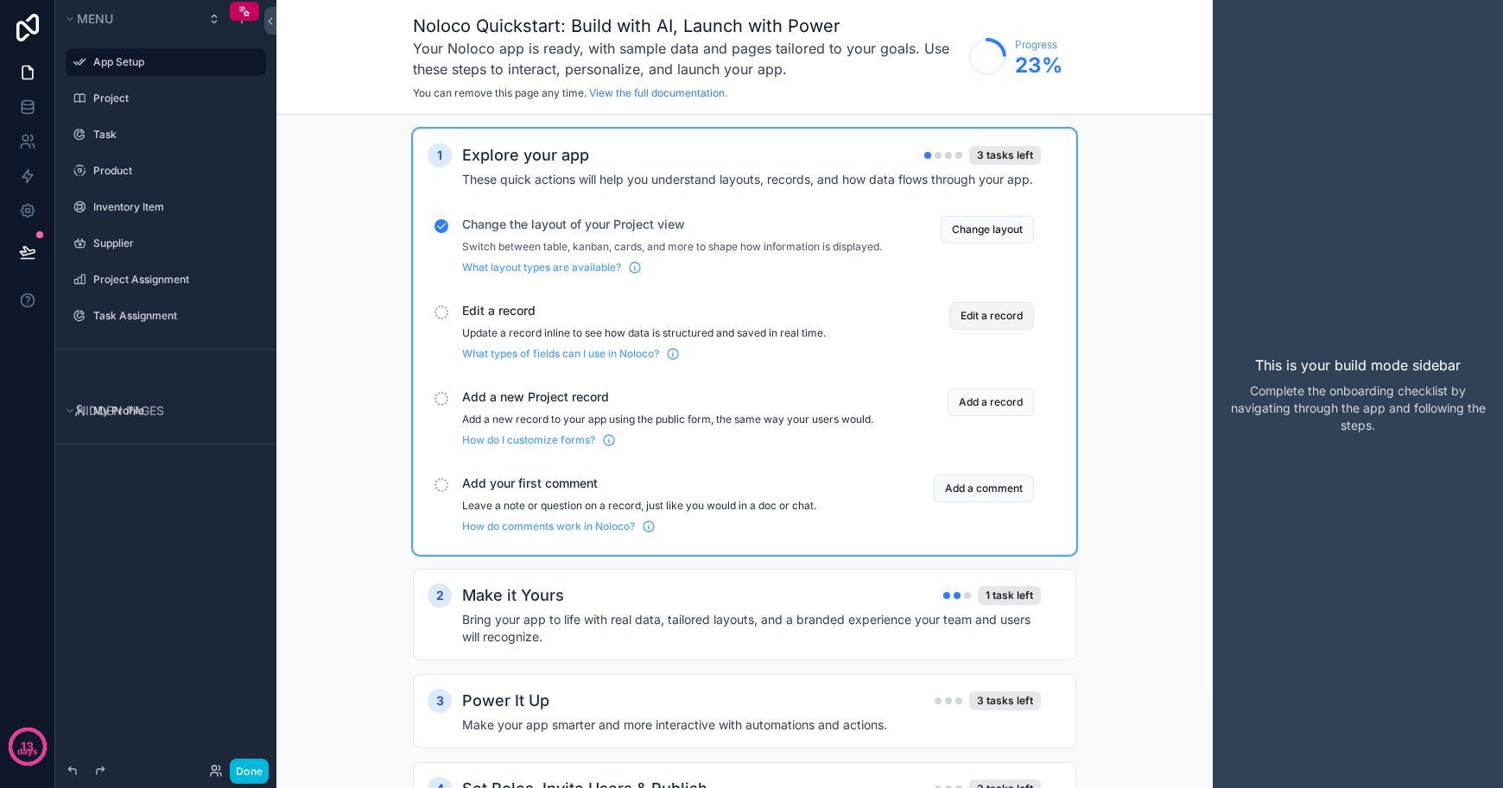
click at [987, 330] on button "Edit a record" at bounding box center [991, 316] width 85 height 28
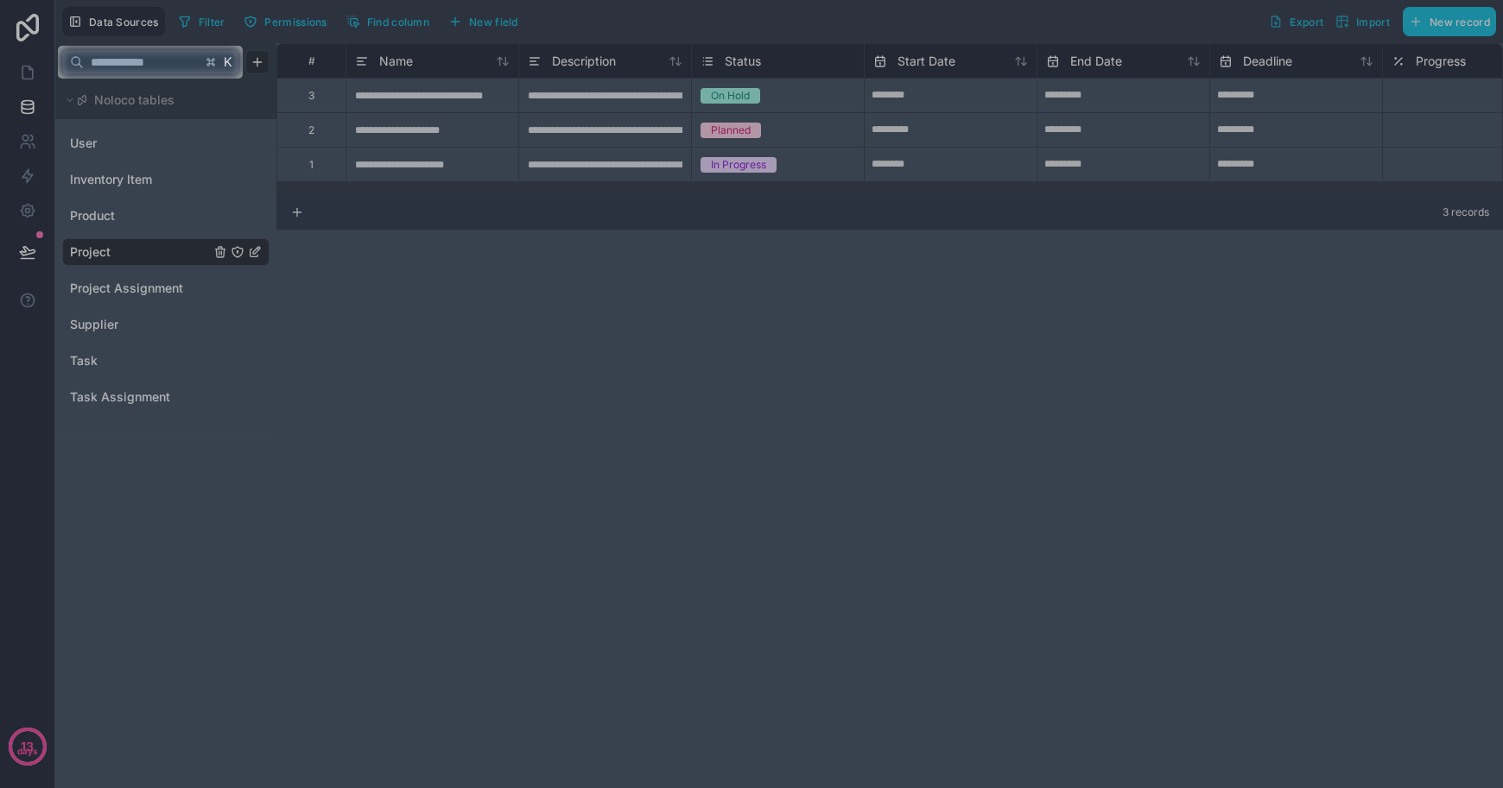
click at [985, 335] on div at bounding box center [751, 434] width 1503 height 710
click at [326, 305] on div at bounding box center [751, 434] width 1503 height 710
click at [175, 63] on input "text" at bounding box center [142, 62] width 117 height 31
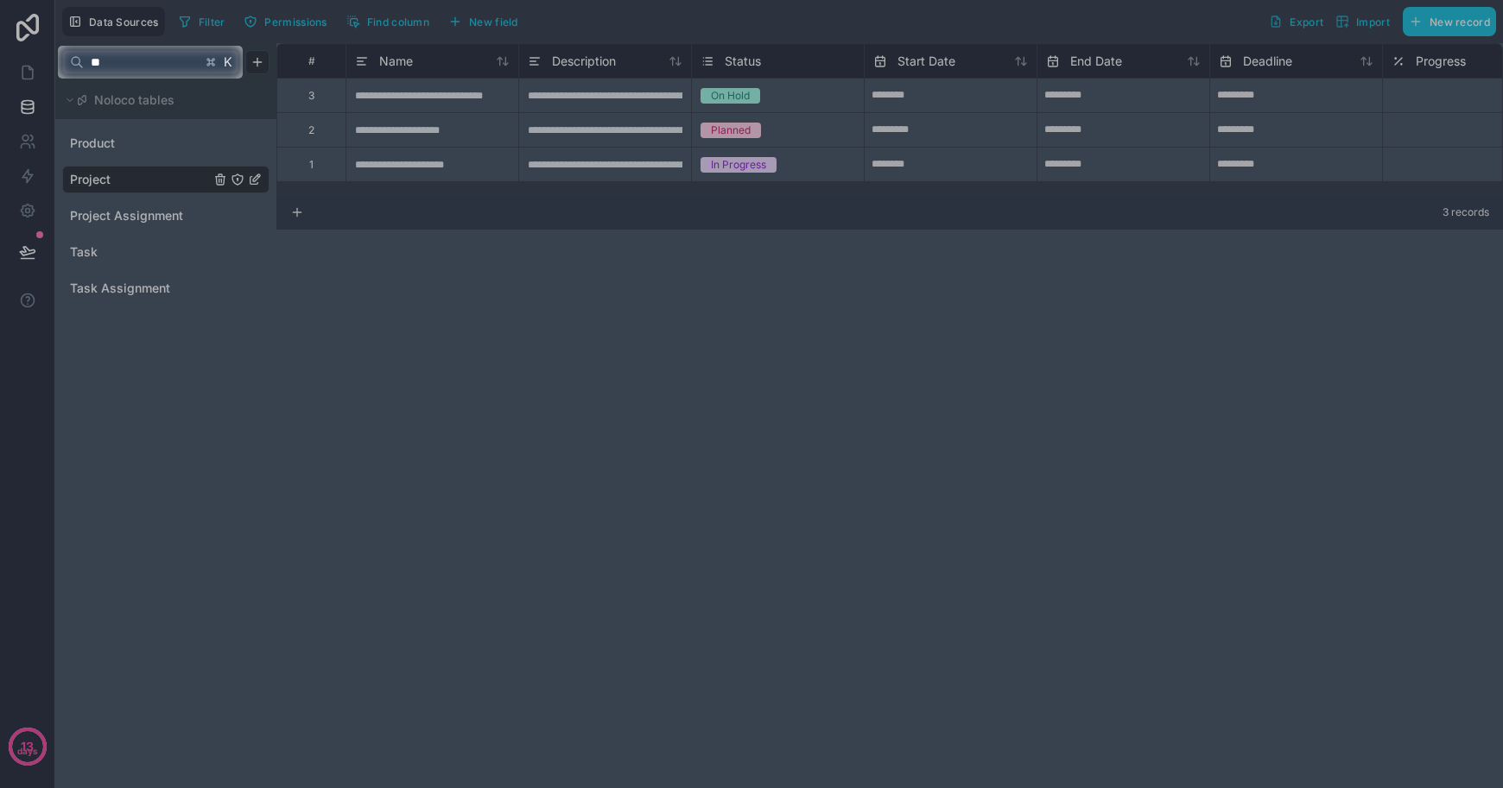
type input "**"
click at [180, 206] on div at bounding box center [751, 434] width 1503 height 710
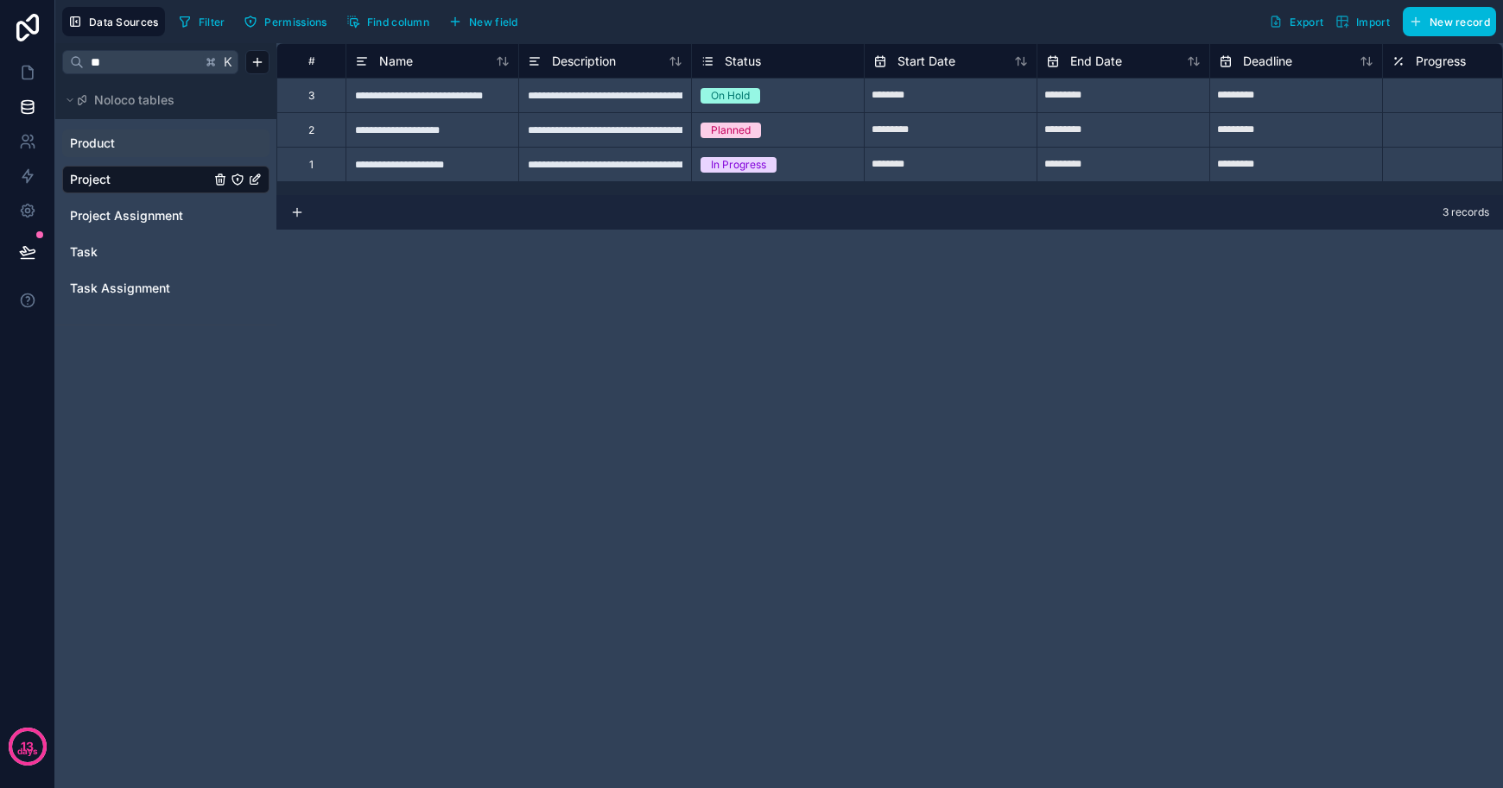
click at [81, 141] on span "Product" at bounding box center [92, 143] width 45 height 17
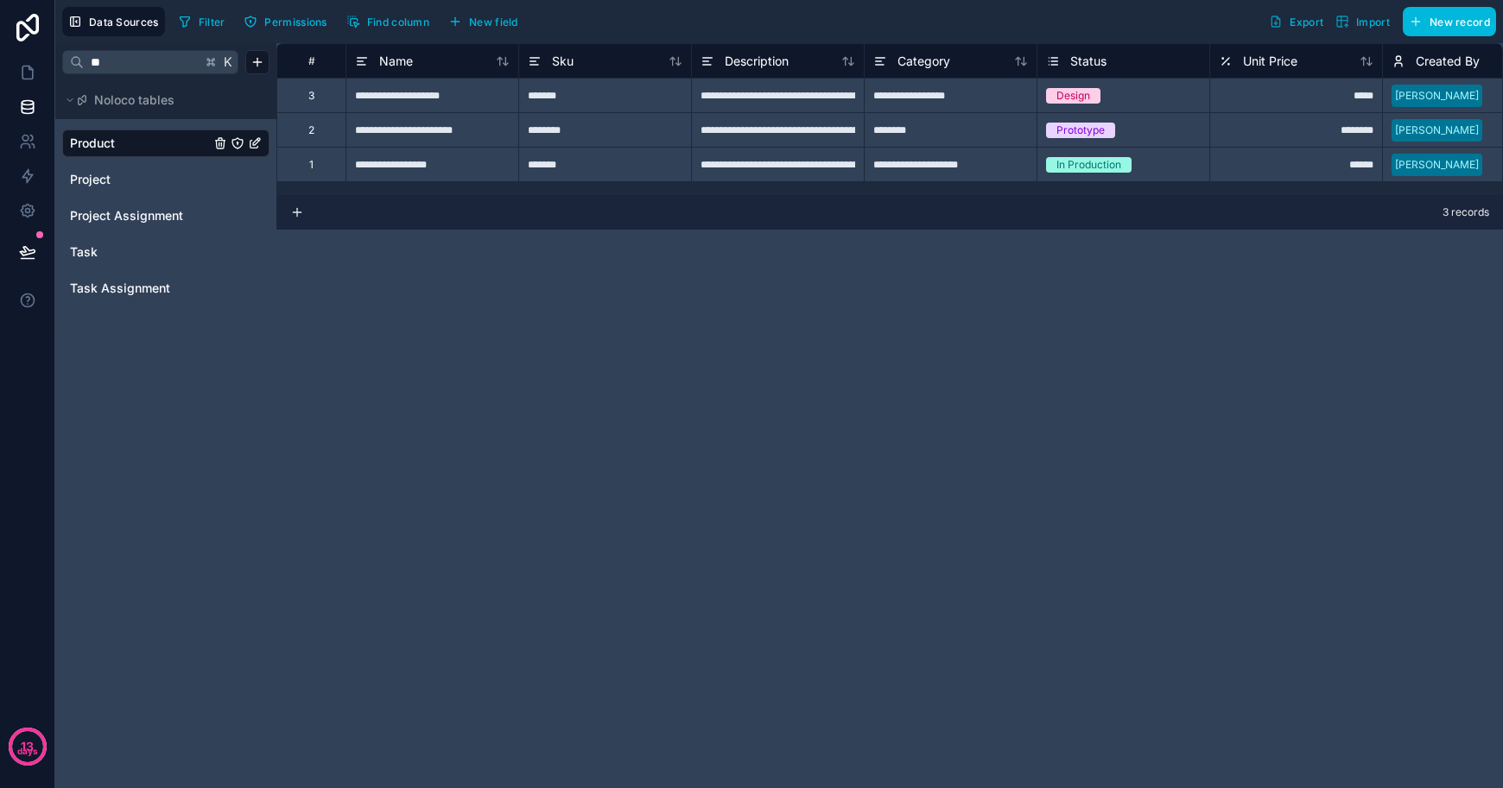
click at [1361, 23] on span "Import" at bounding box center [1373, 22] width 34 height 13
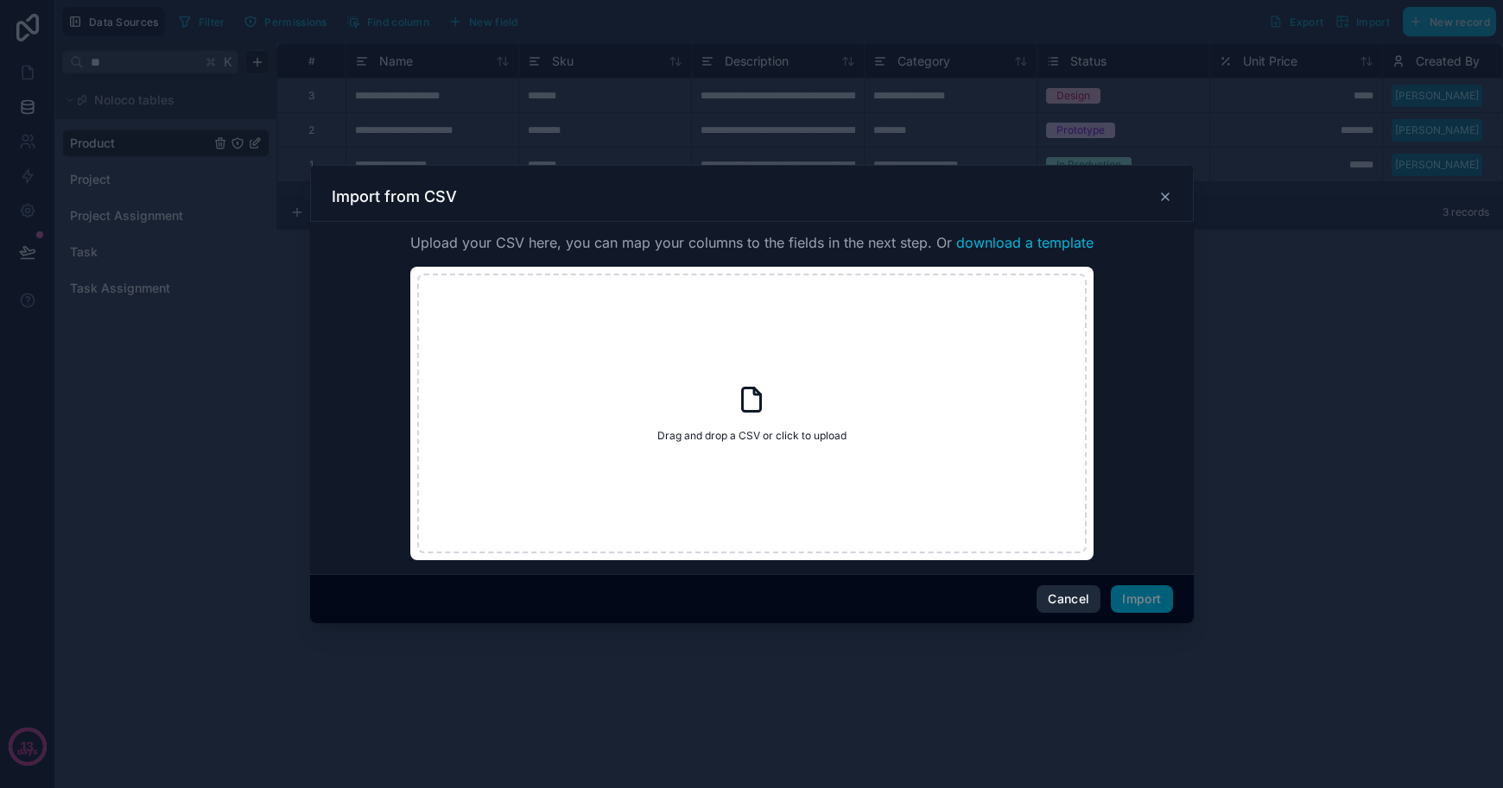
click at [1076, 599] on button "Cancel" at bounding box center [1068, 599] width 64 height 28
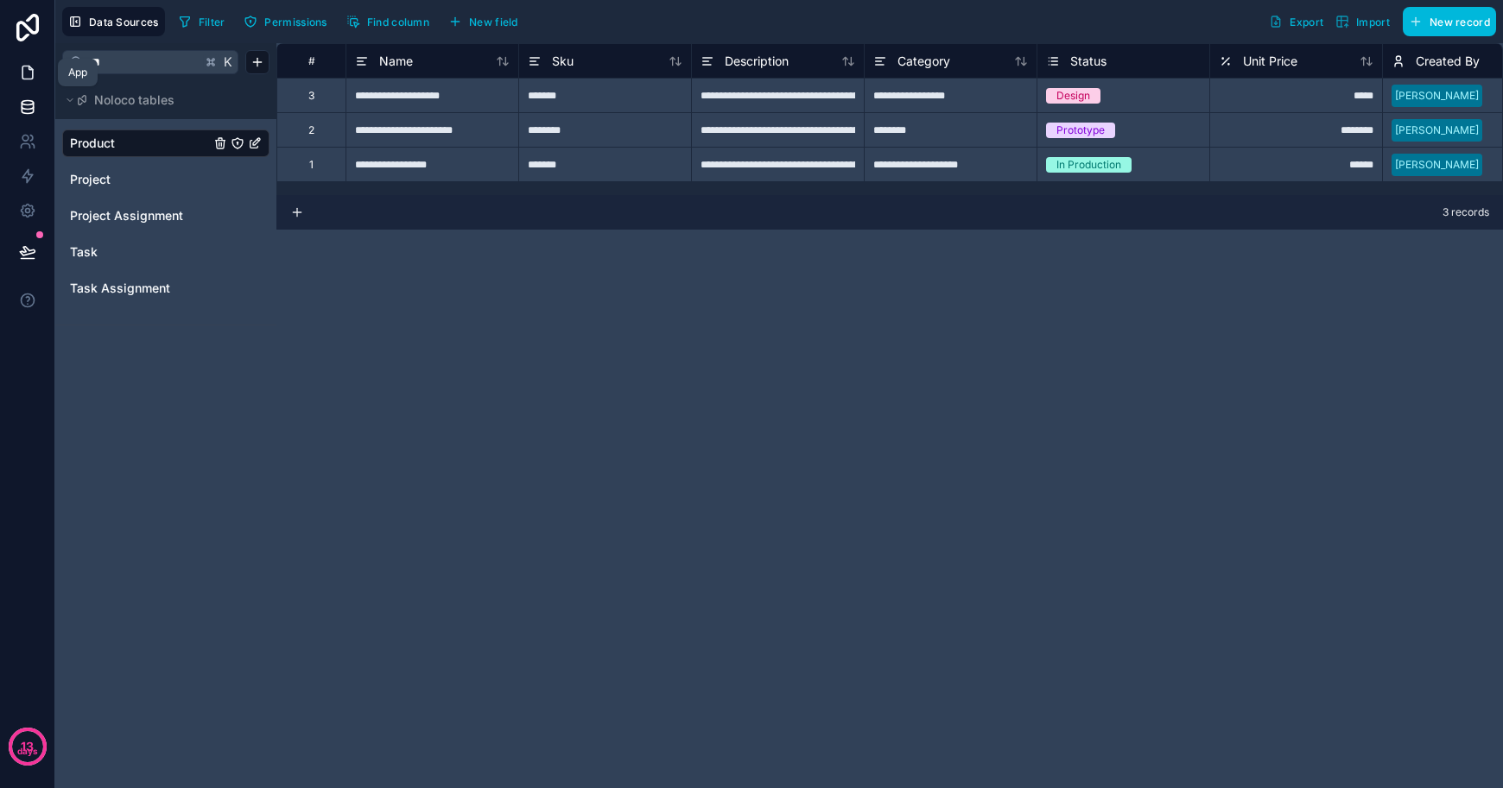
click at [40, 83] on link at bounding box center [27, 72] width 54 height 35
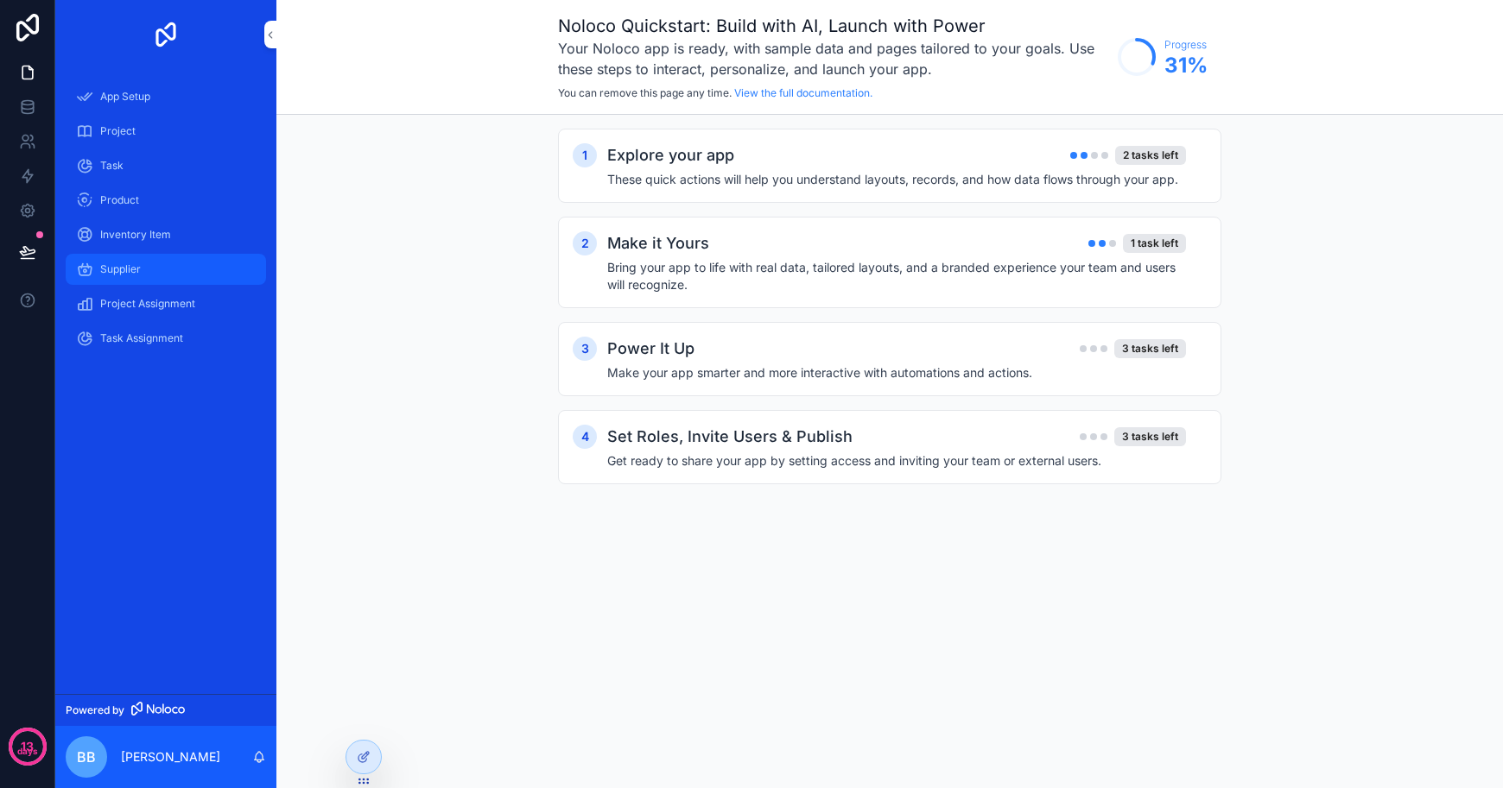
click at [150, 278] on div "Supplier" at bounding box center [166, 270] width 180 height 28
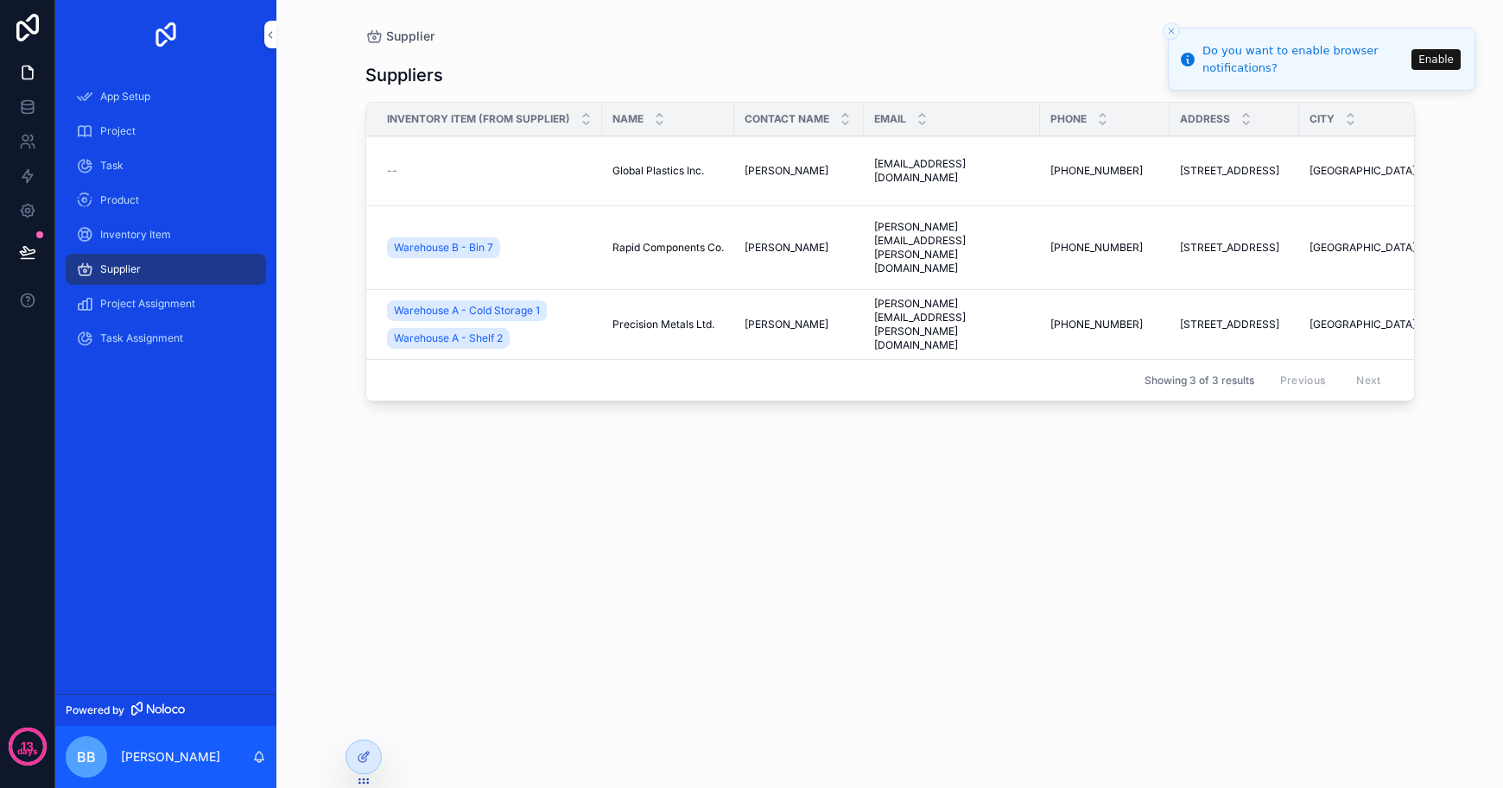
click at [85, 765] on span "BB" at bounding box center [86, 757] width 19 height 21
click at [36, 751] on p "days" at bounding box center [27, 752] width 21 height 14
